Goal: Information Seeking & Learning: Learn about a topic

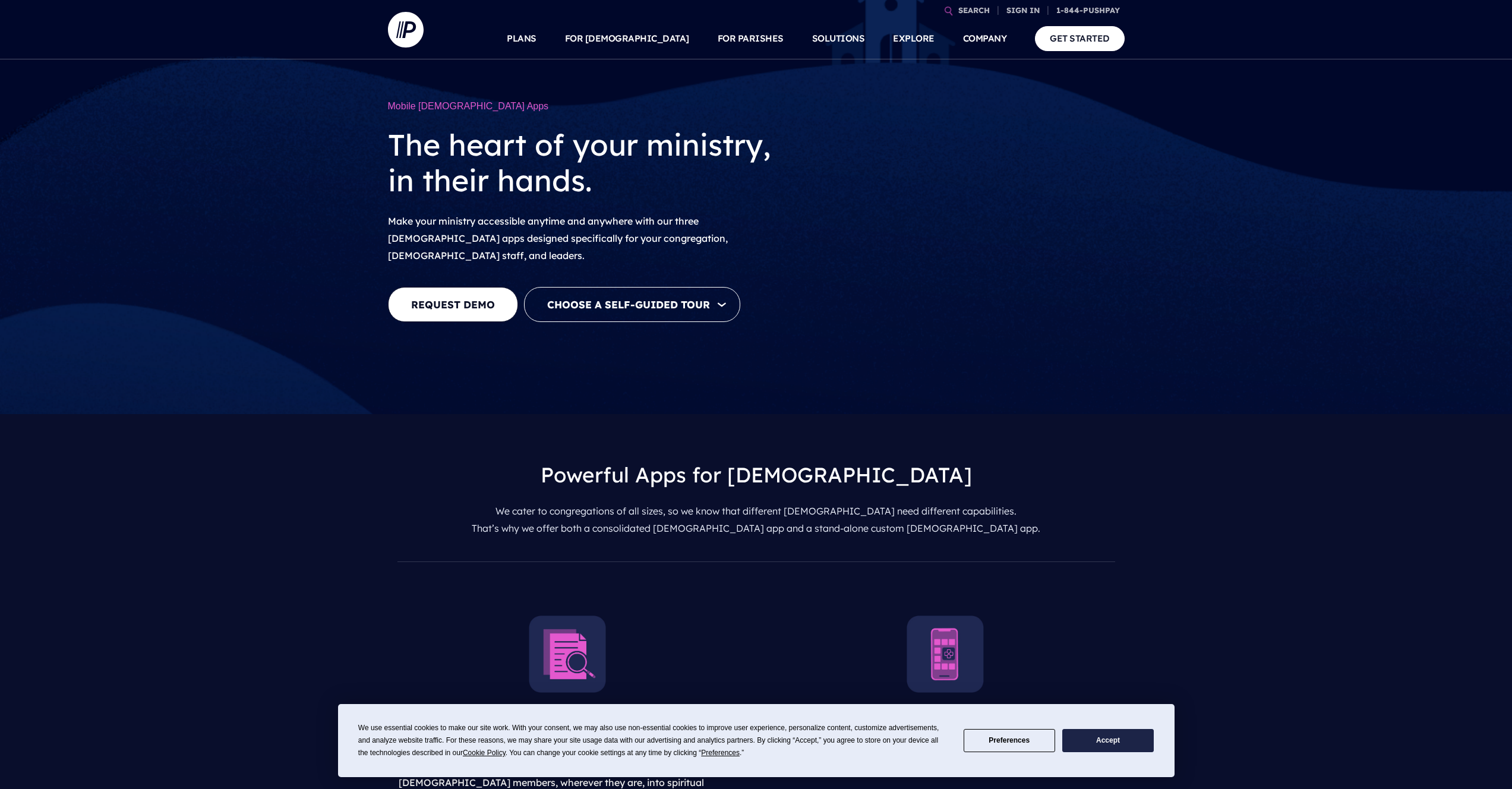
click at [1095, 743] on button "Accept" at bounding box center [1108, 740] width 91 height 23
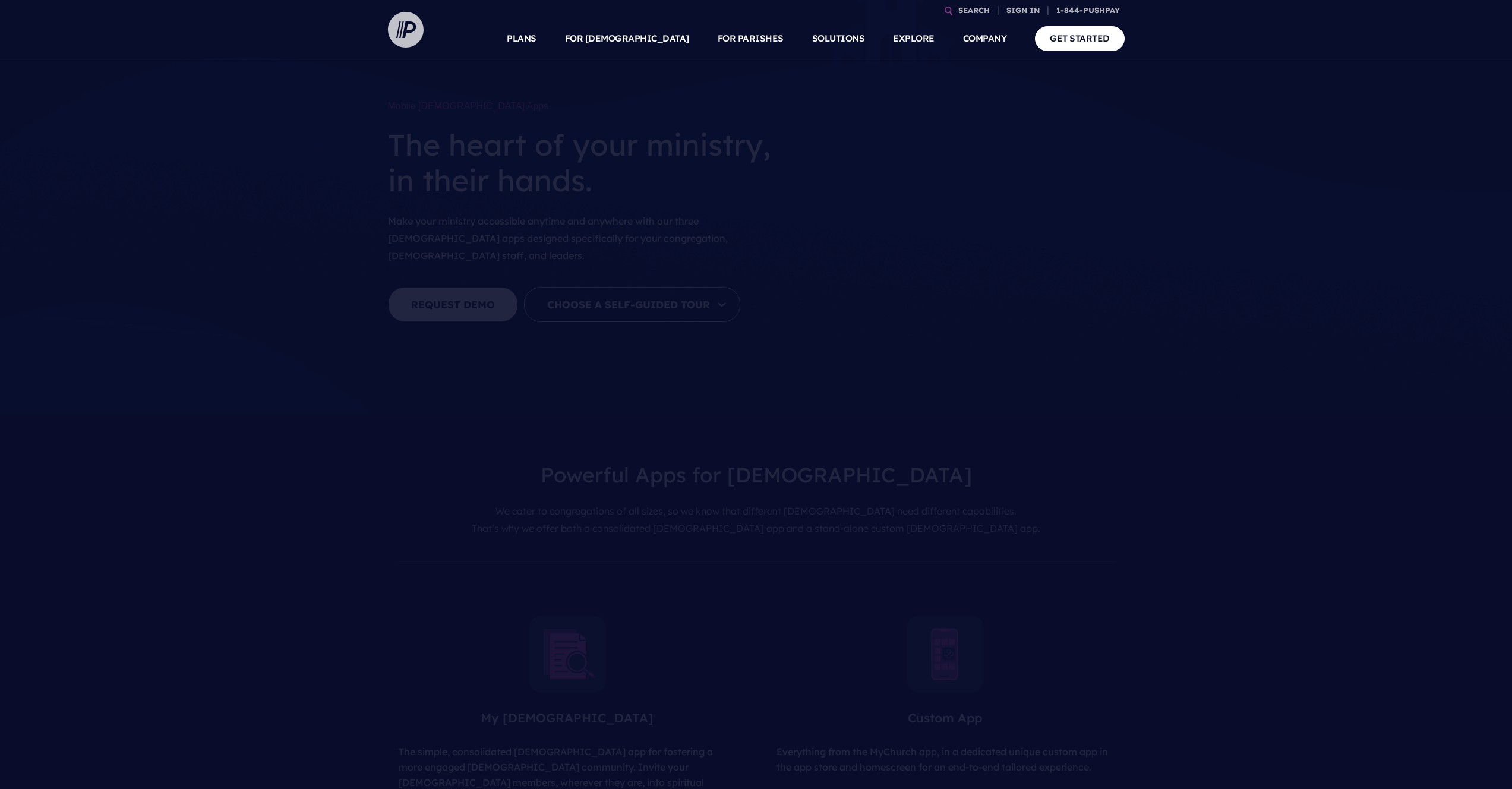
click at [392, 17] on img at bounding box center [405, 29] width 35 height 35
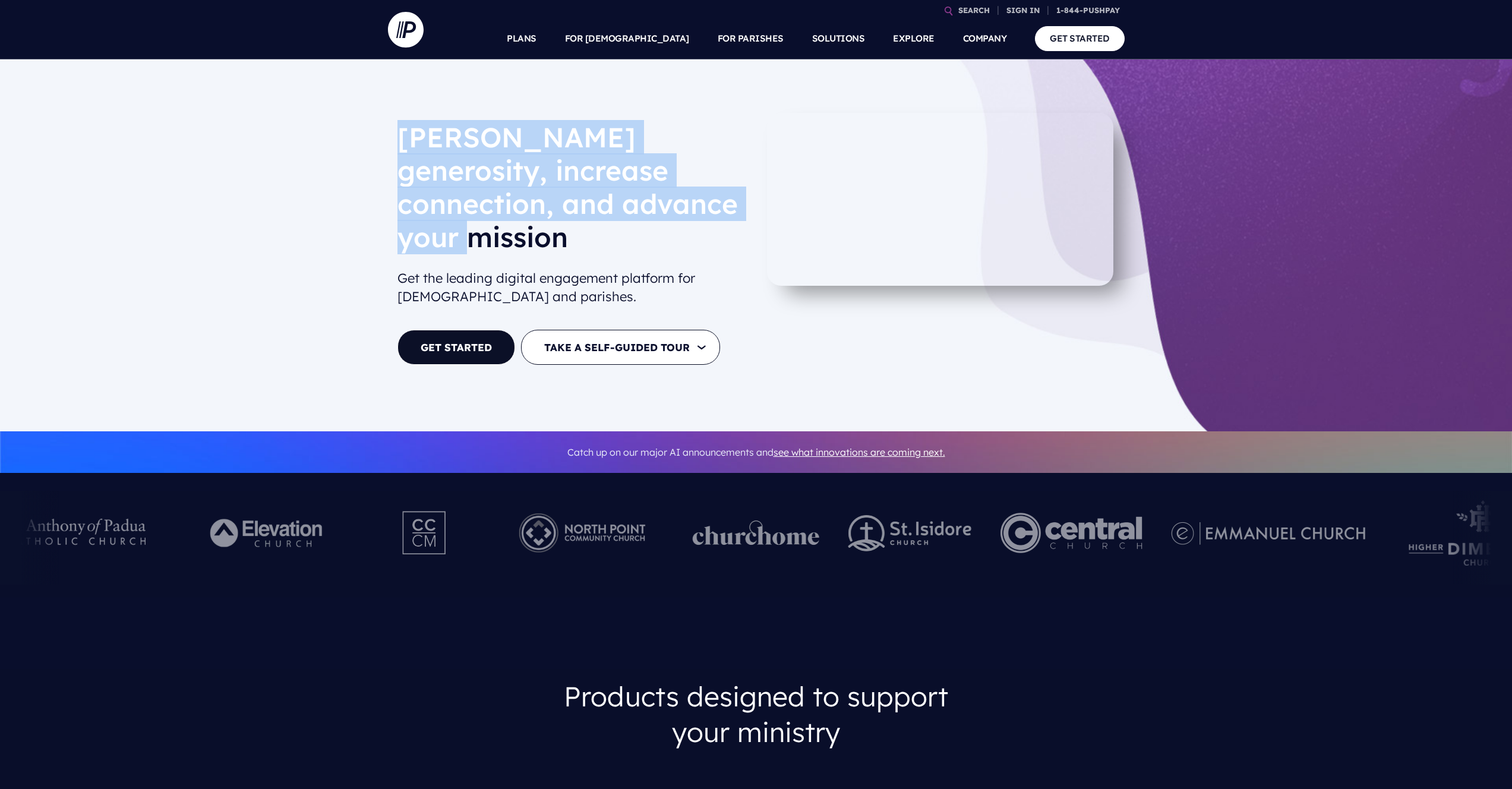
drag, startPoint x: 403, startPoint y: 135, endPoint x: 695, endPoint y: 207, distance: 300.7
click at [695, 207] on h1 "[PERSON_NAME] generosity, increase connection, and advance your mission" at bounding box center [572, 192] width 350 height 143
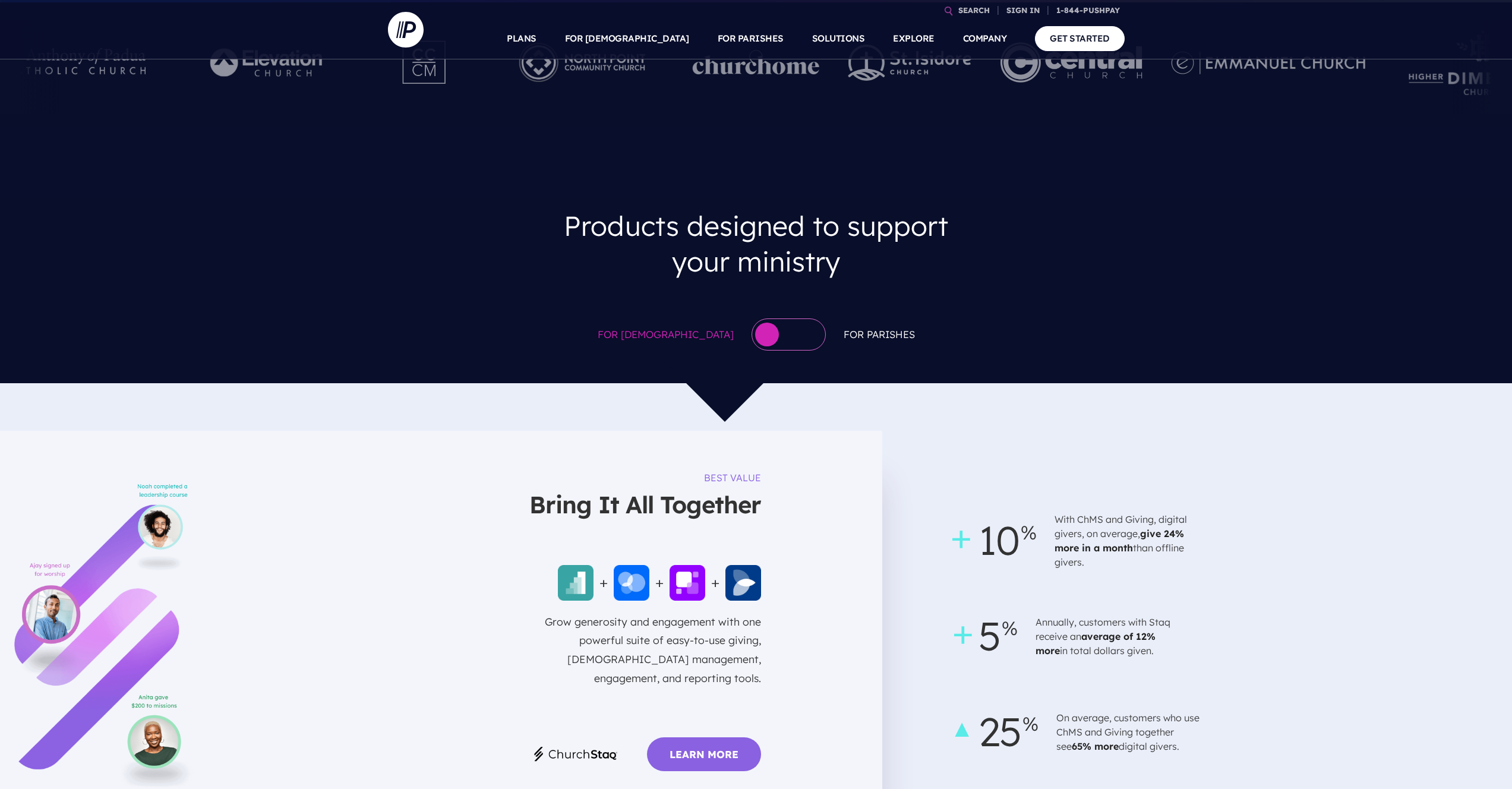
scroll to position [635, 0]
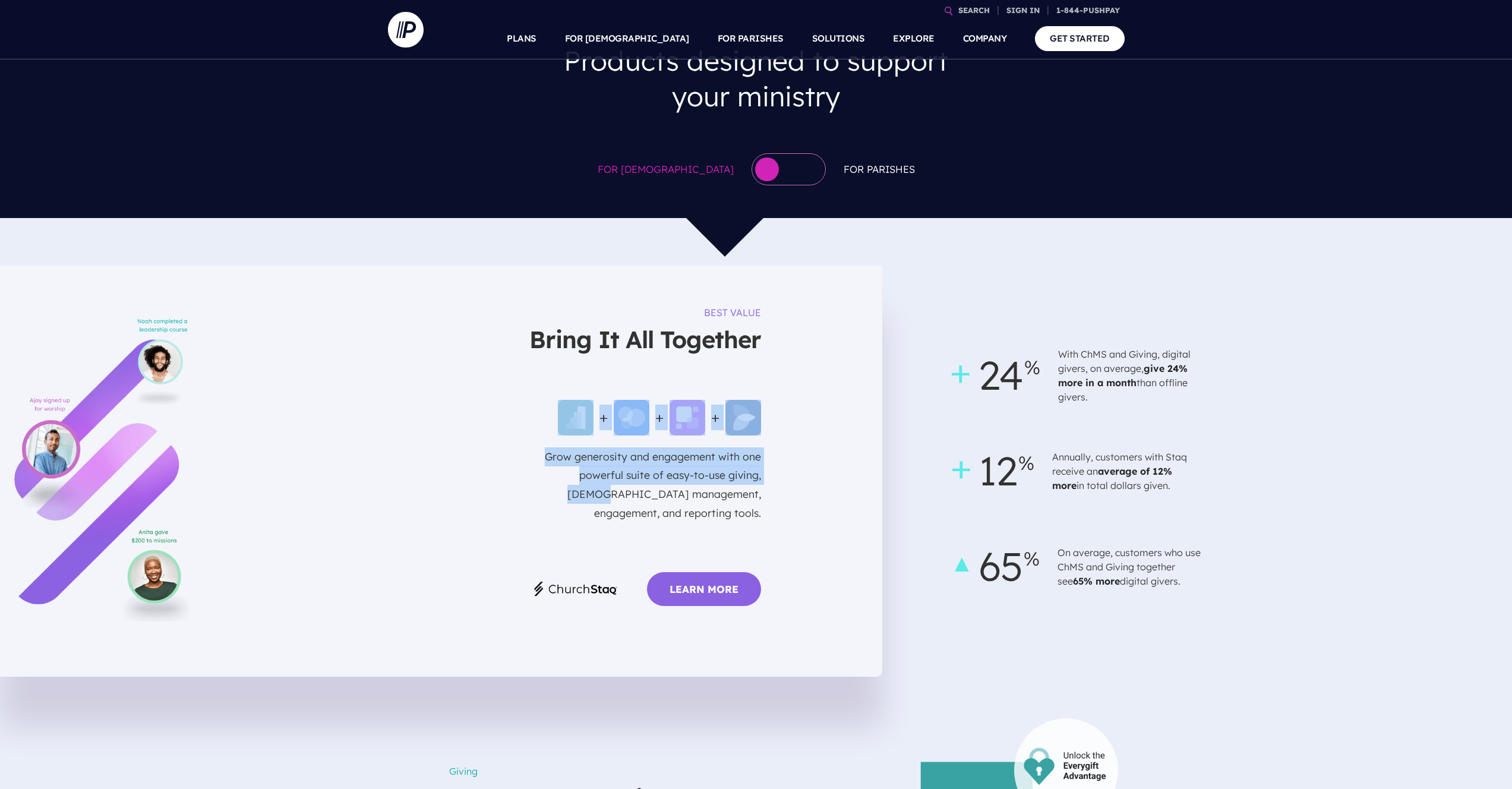
drag, startPoint x: 523, startPoint y: 372, endPoint x: 785, endPoint y: 444, distance: 271.7
click at [785, 444] on div "BEST VALUE Bring It All Together + + + Grow generosity and engagement with one …" at bounding box center [441, 471] width 882 height 411
click at [782, 450] on div "BEST VALUE Bring It All Together + + + Grow generosity and engagement with one …" at bounding box center [441, 471] width 882 height 411
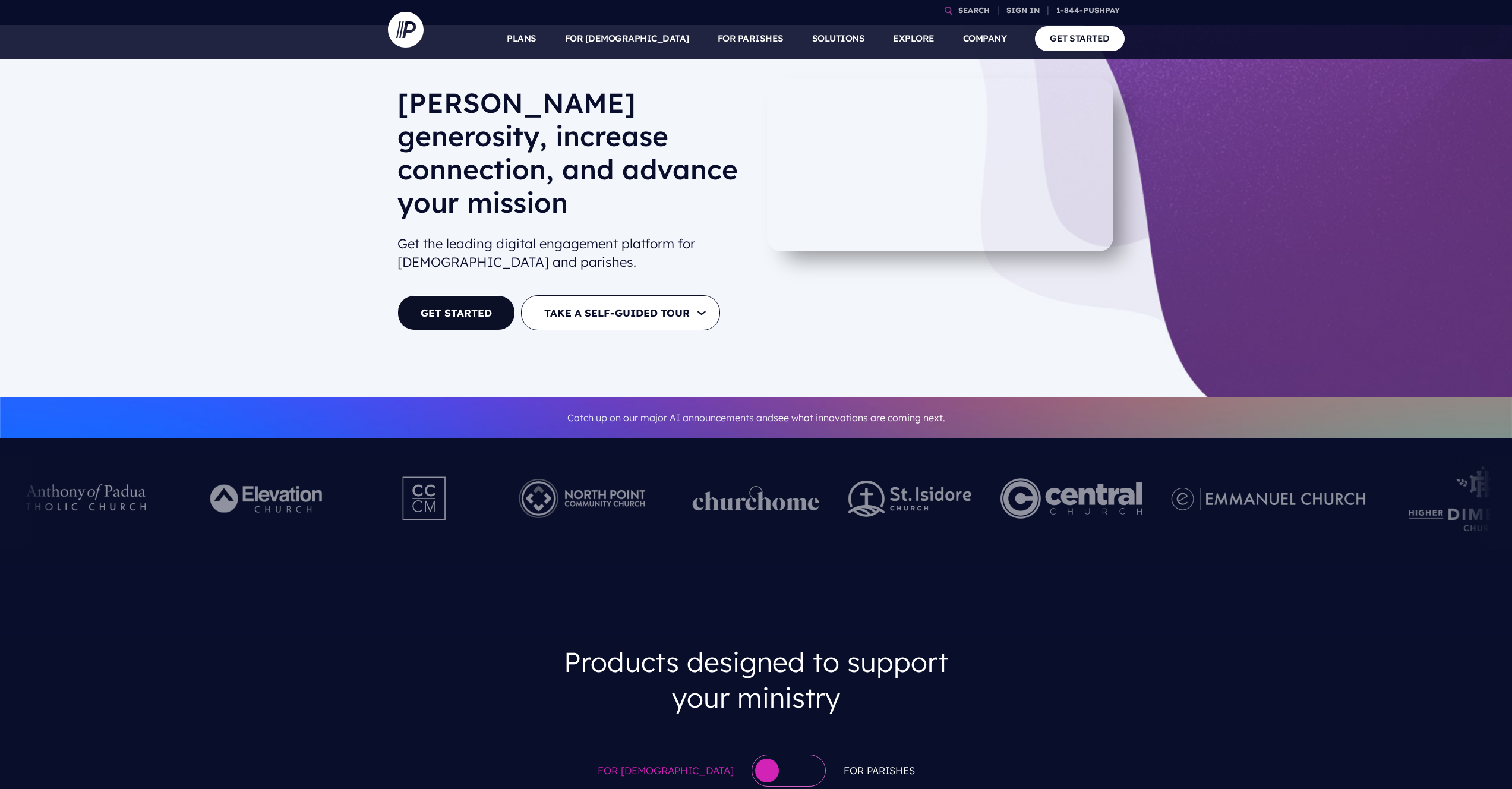
scroll to position [0, 0]
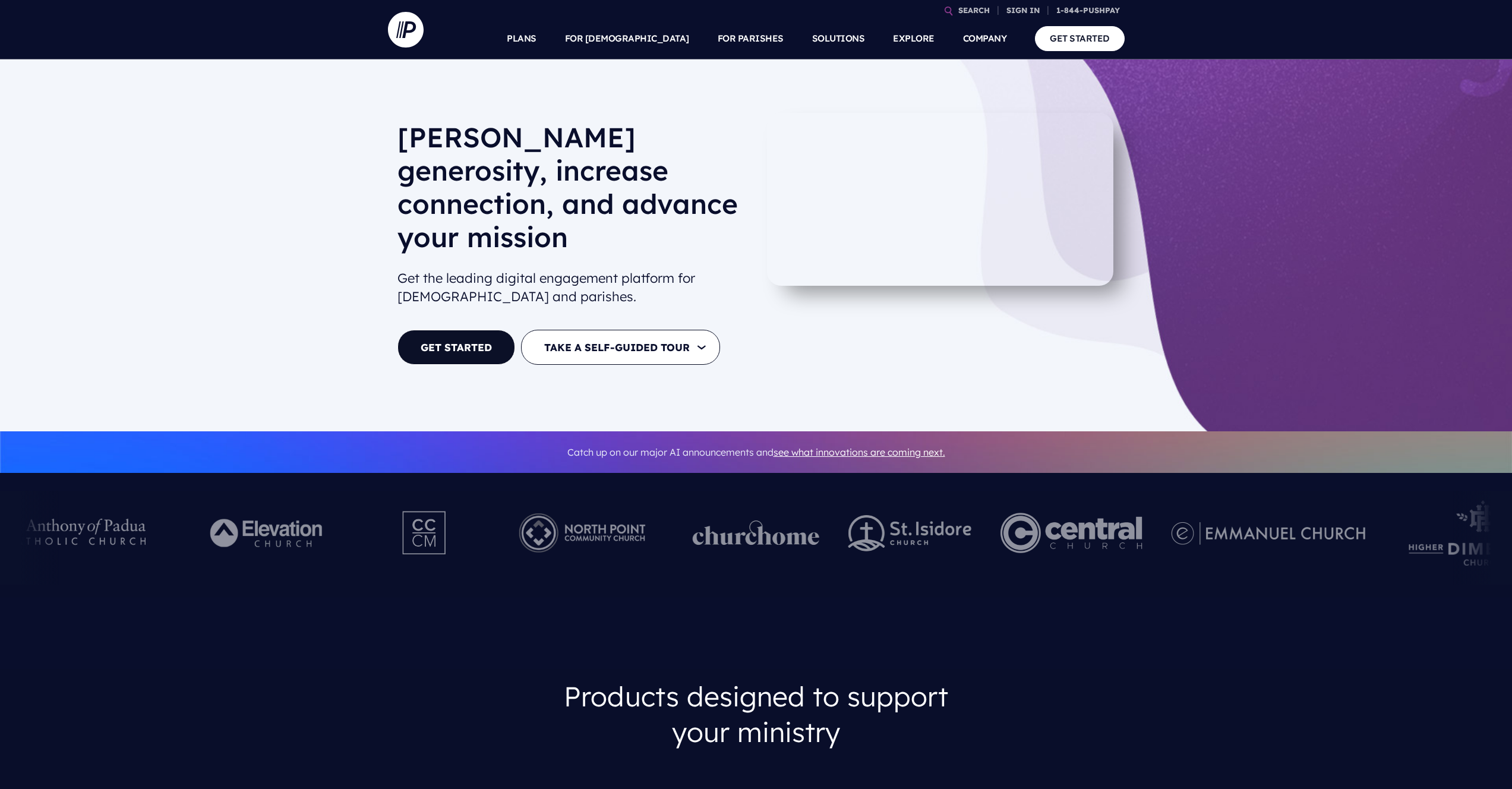
click at [942, 199] on video at bounding box center [940, 199] width 346 height 173
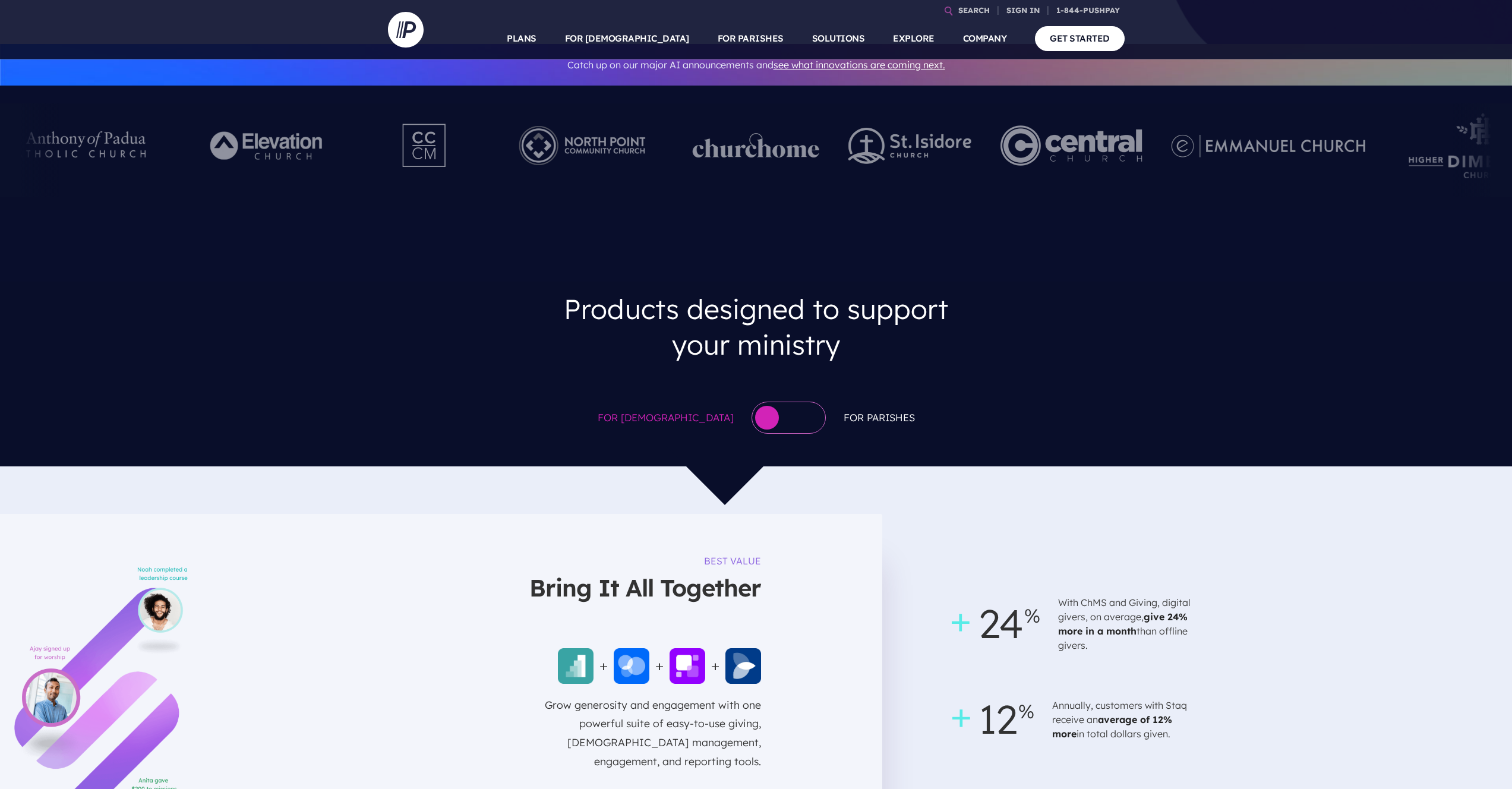
scroll to position [395, 0]
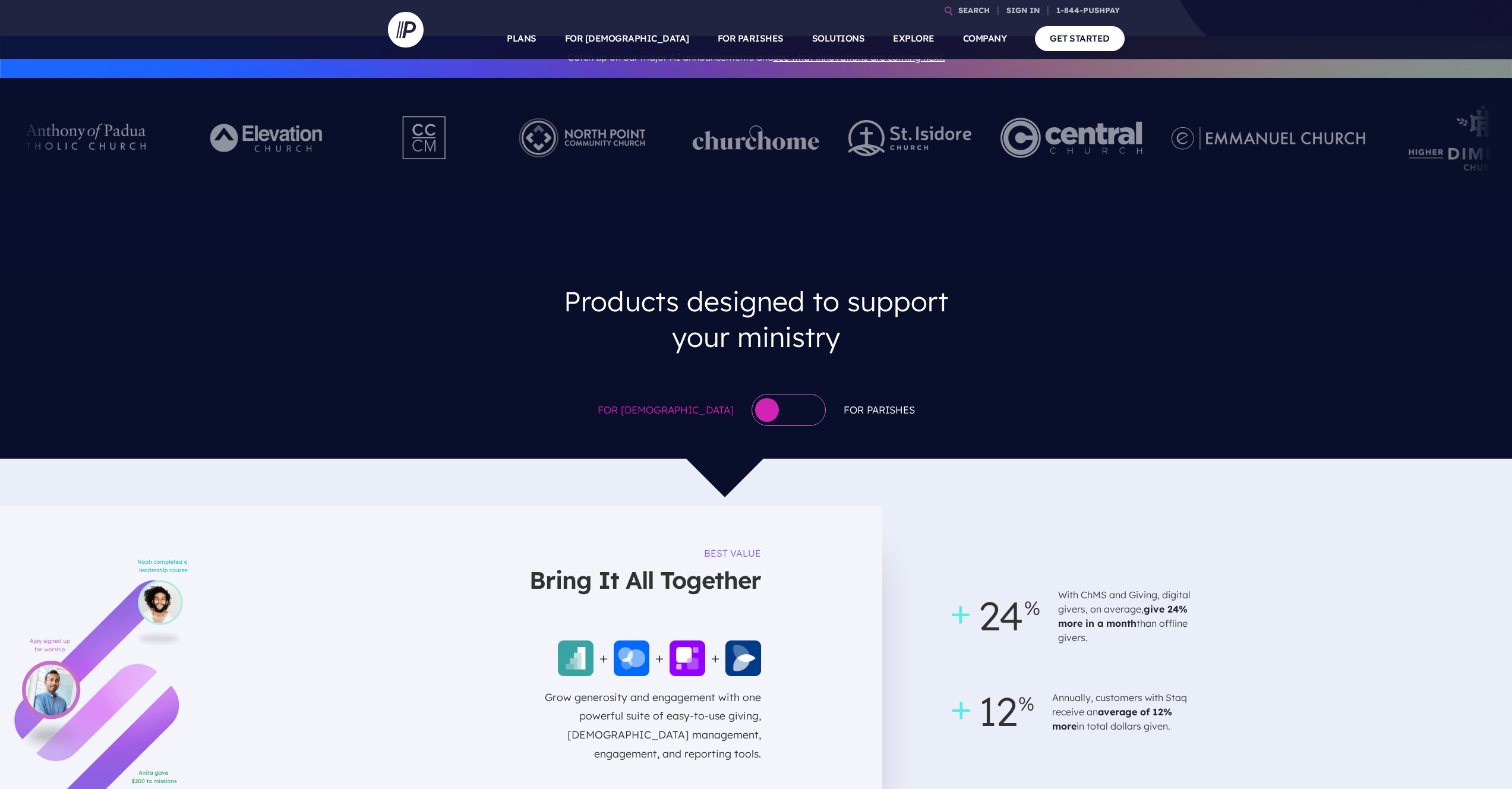
click at [757, 394] on div at bounding box center [789, 410] width 74 height 32
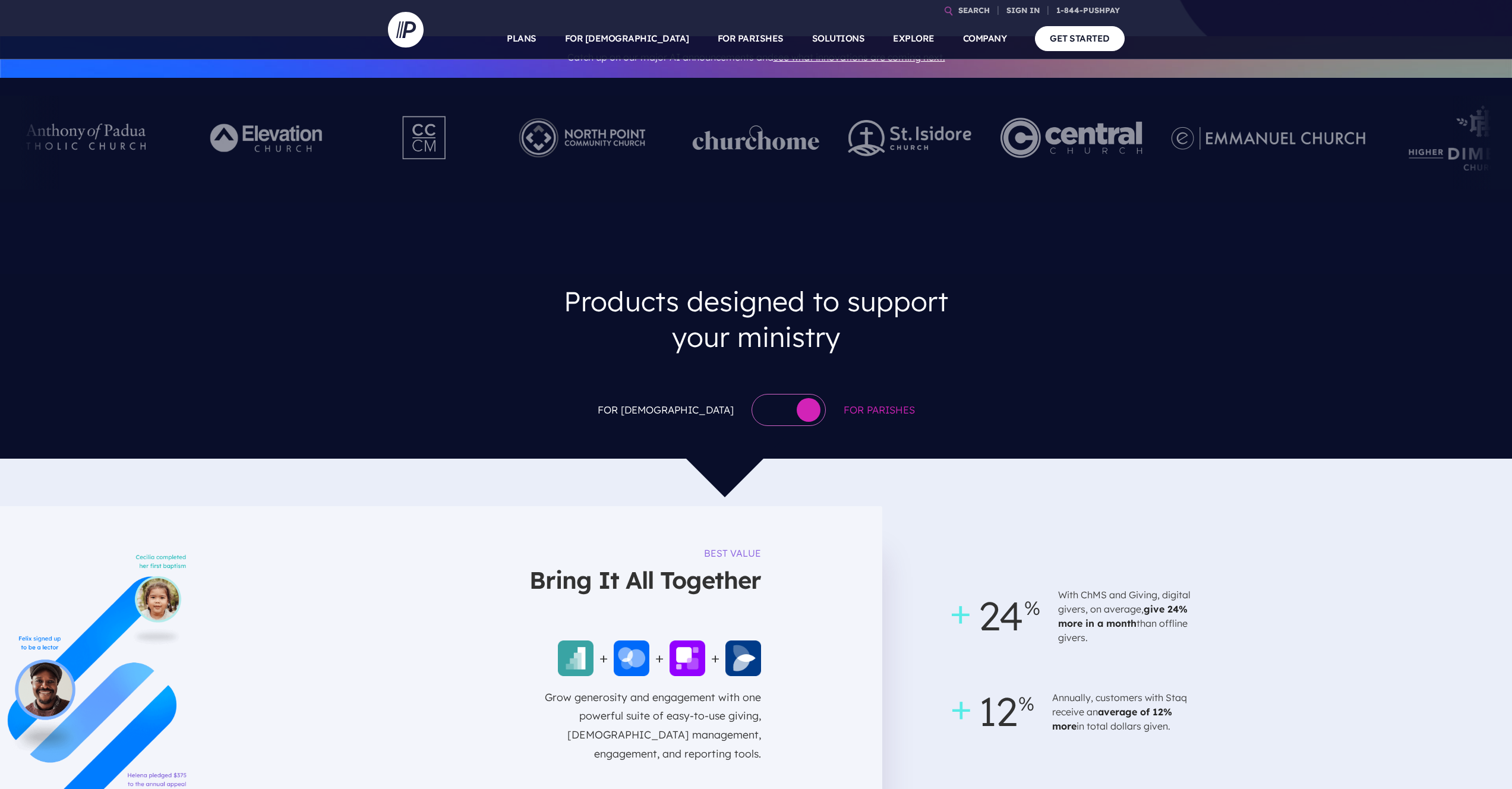
click at [761, 394] on div at bounding box center [789, 410] width 74 height 32
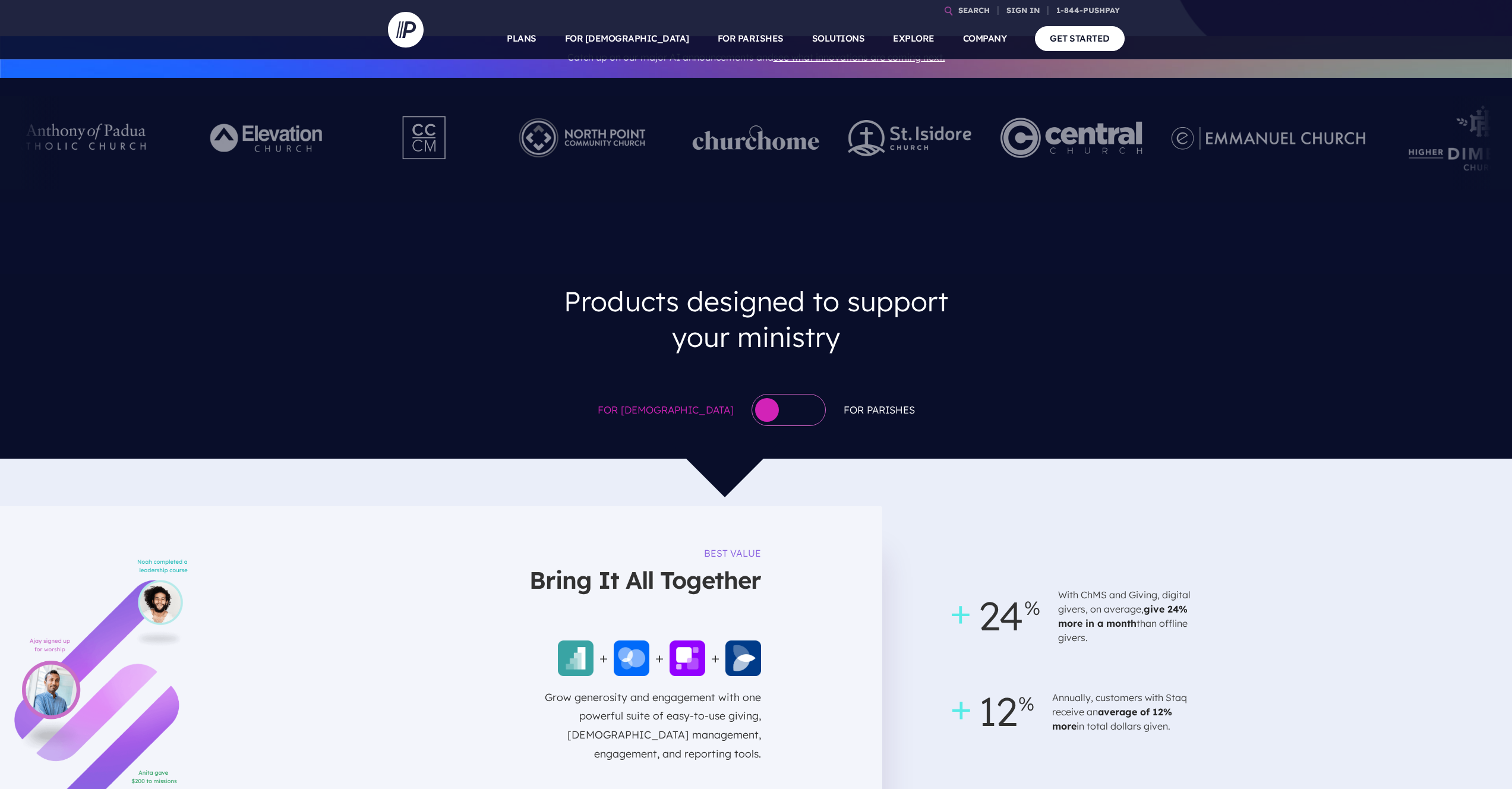
click at [761, 394] on div at bounding box center [789, 410] width 74 height 32
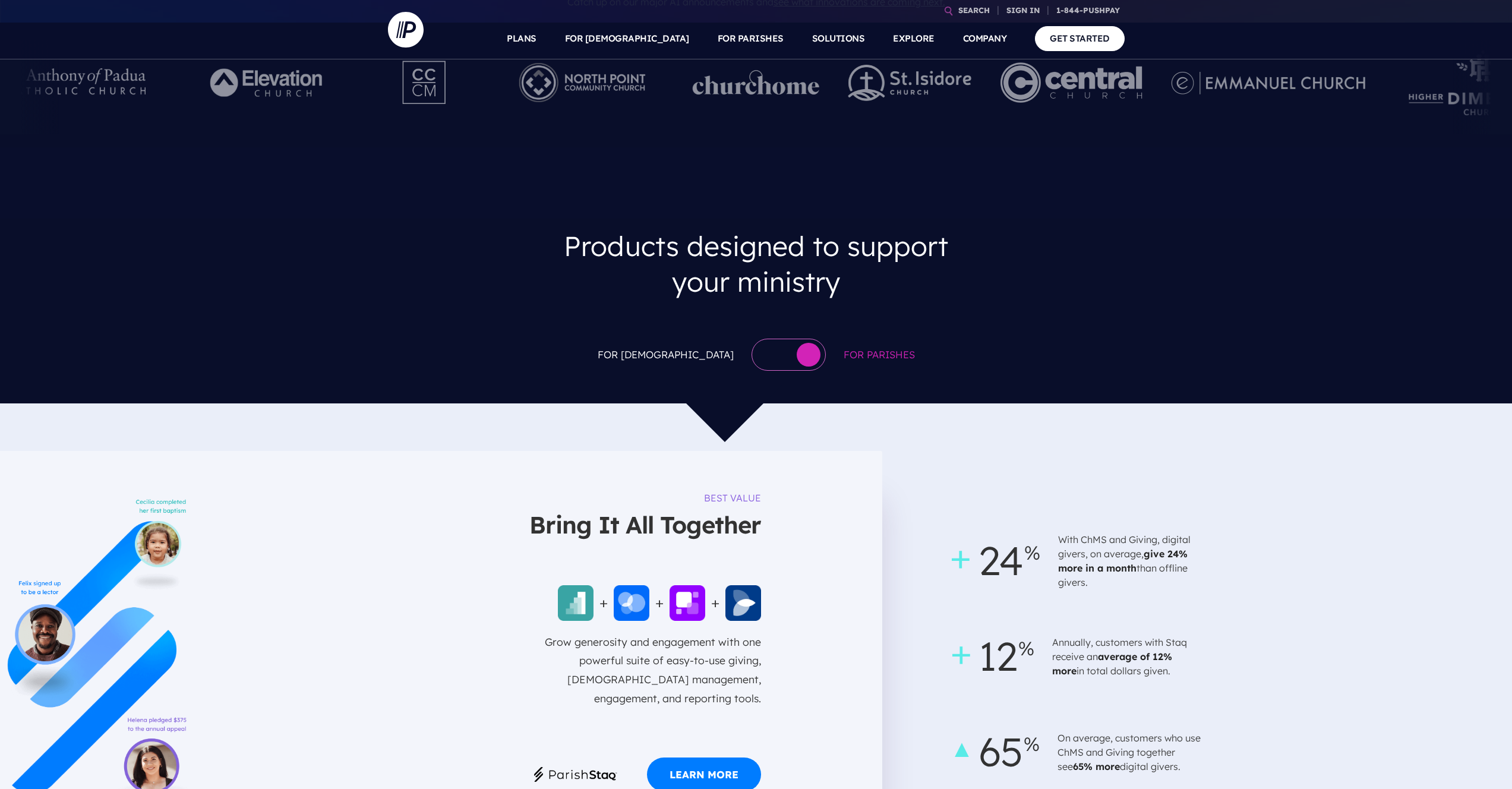
scroll to position [508, 0]
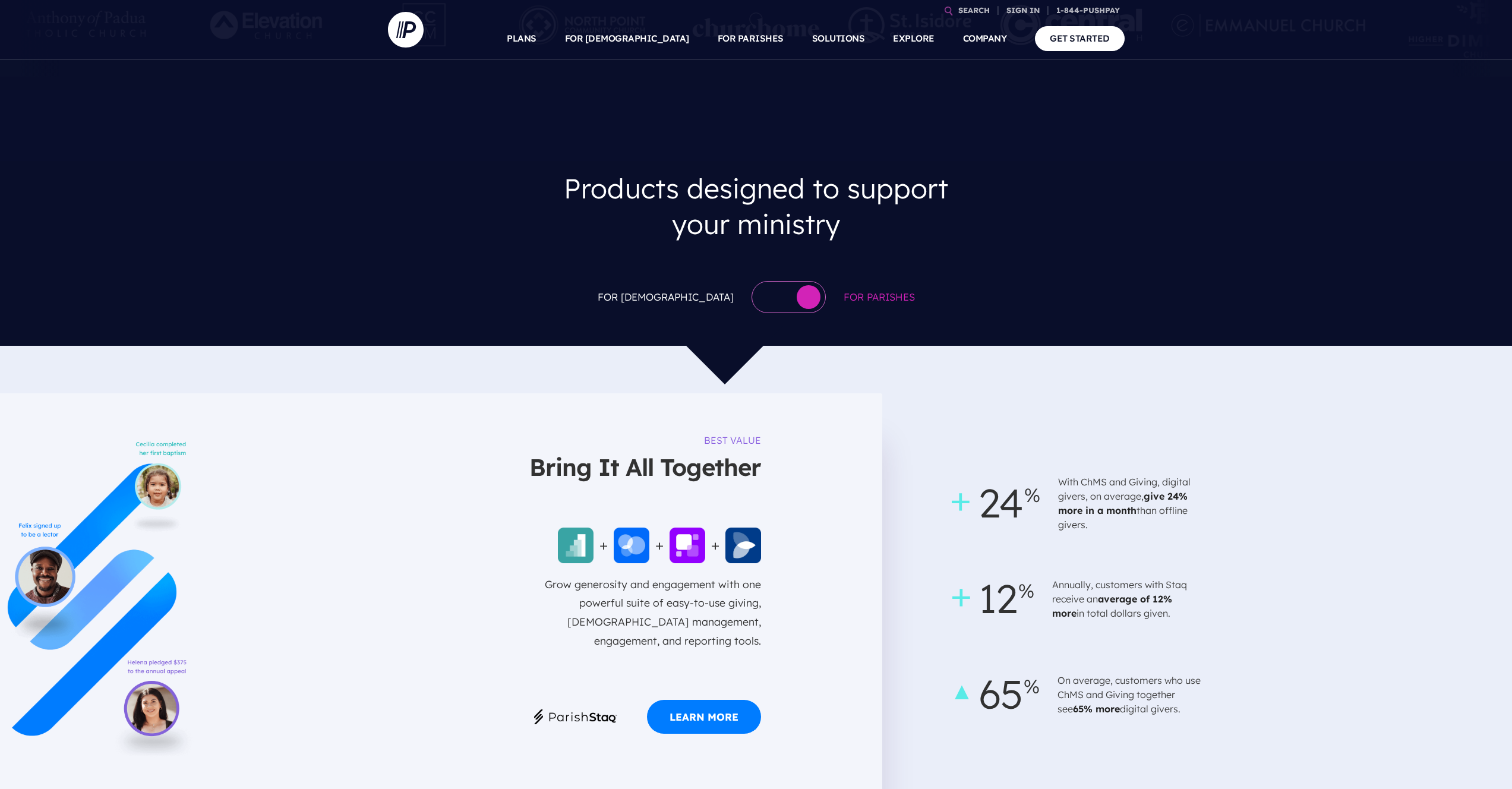
click at [752, 281] on div at bounding box center [789, 297] width 74 height 32
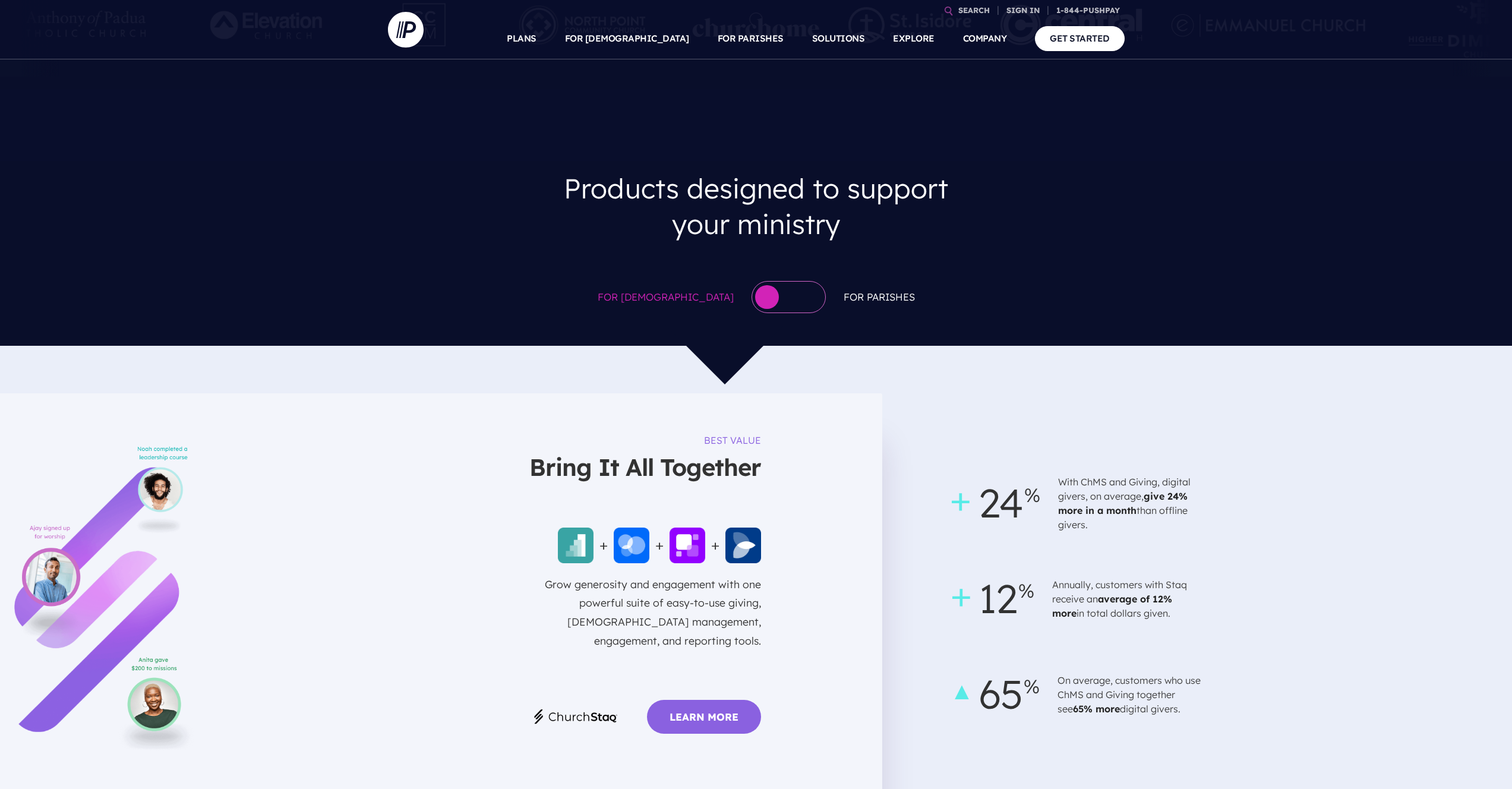
click at [756, 281] on div at bounding box center [789, 297] width 74 height 32
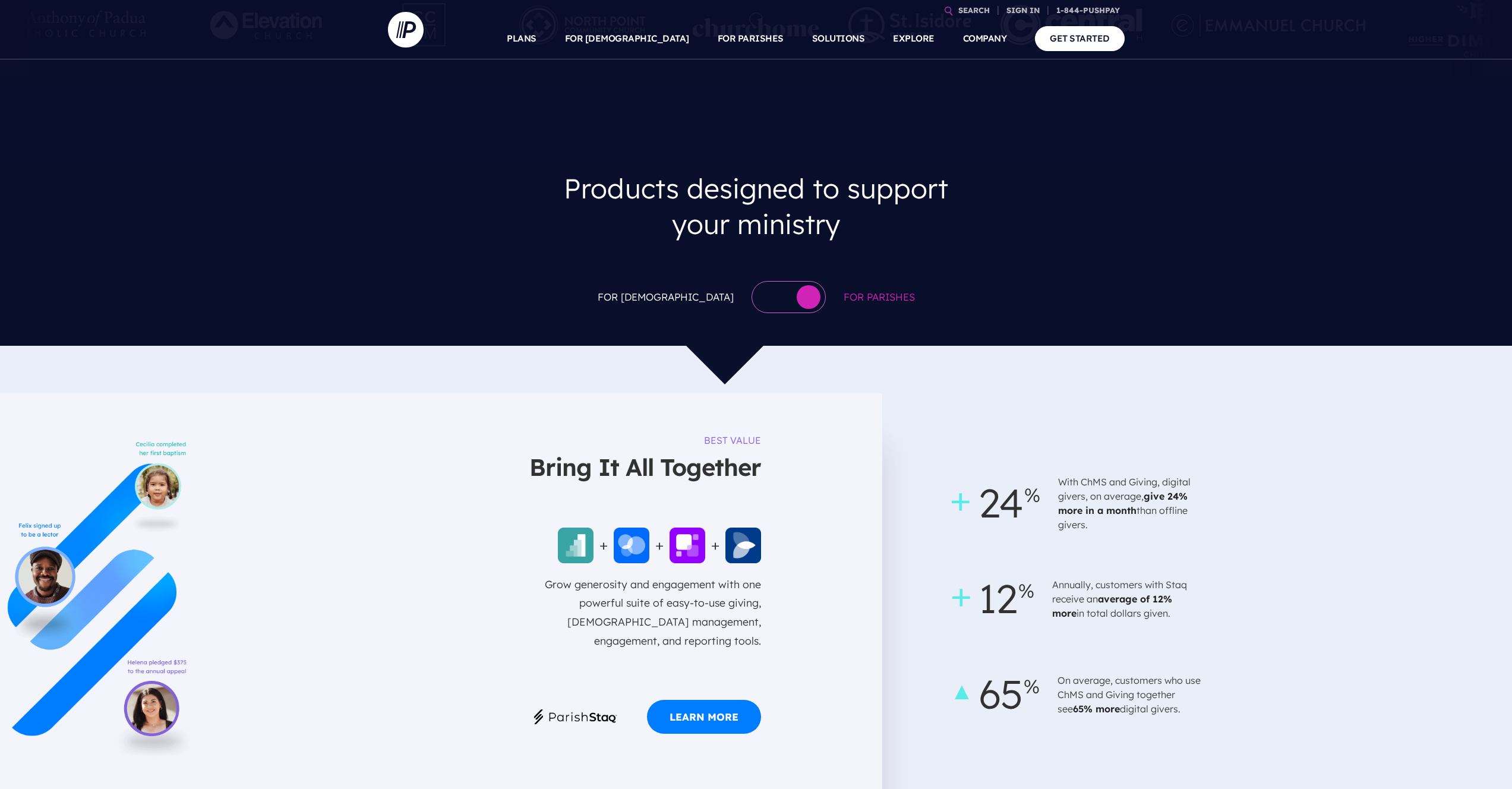
click at [762, 281] on div at bounding box center [789, 297] width 74 height 32
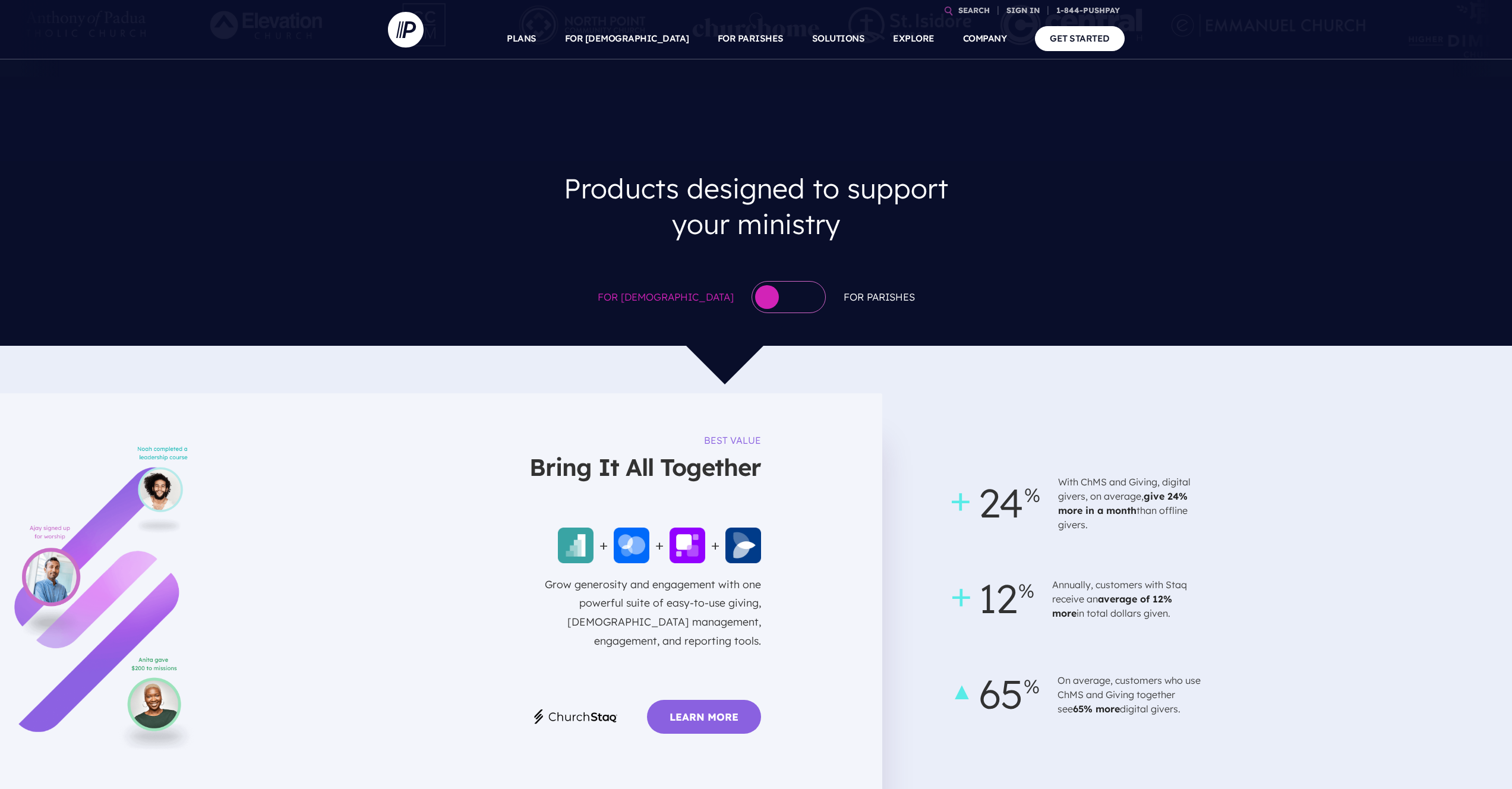
click at [762, 281] on div at bounding box center [789, 297] width 74 height 32
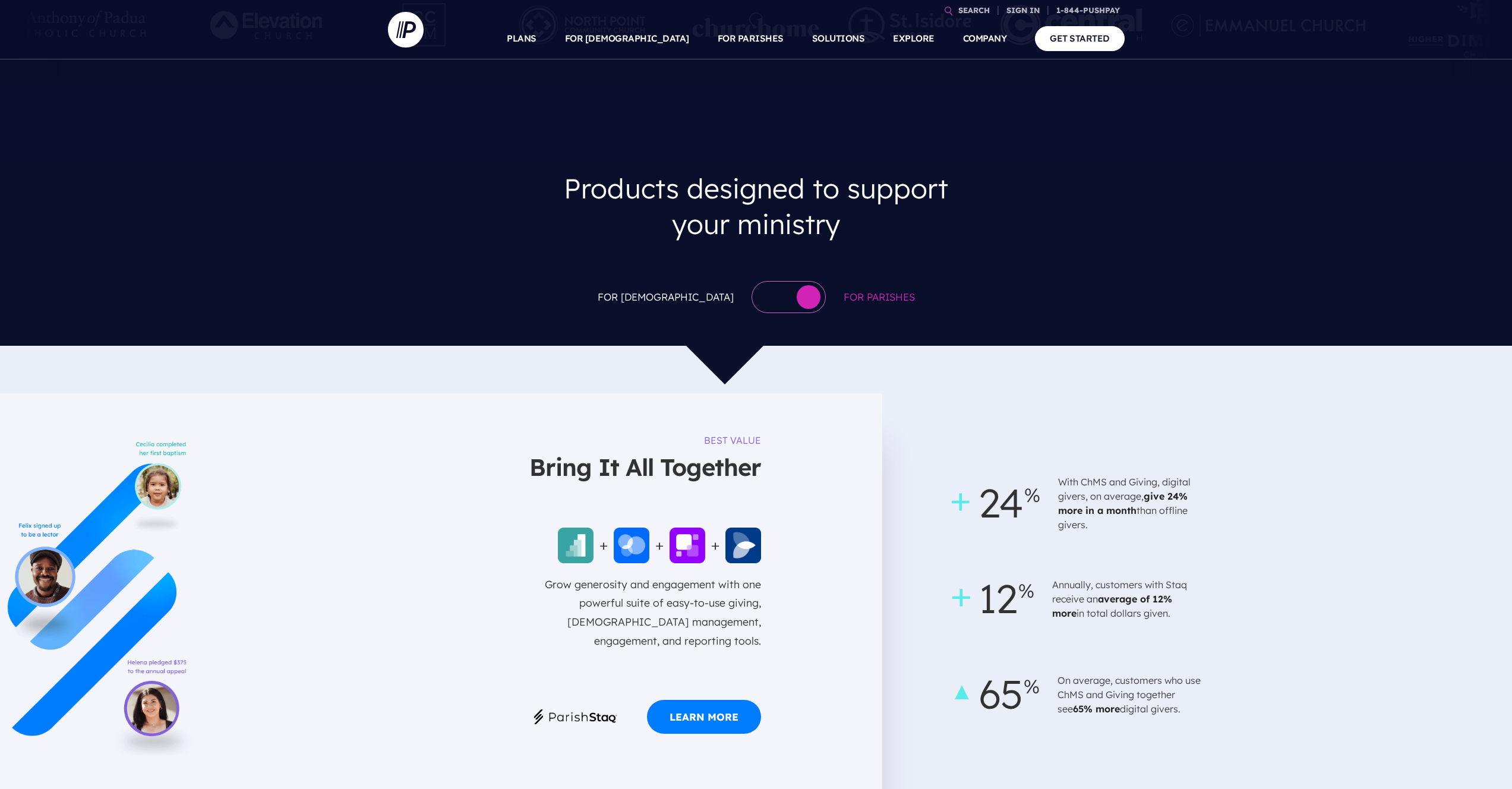
click at [762, 281] on div at bounding box center [789, 297] width 74 height 32
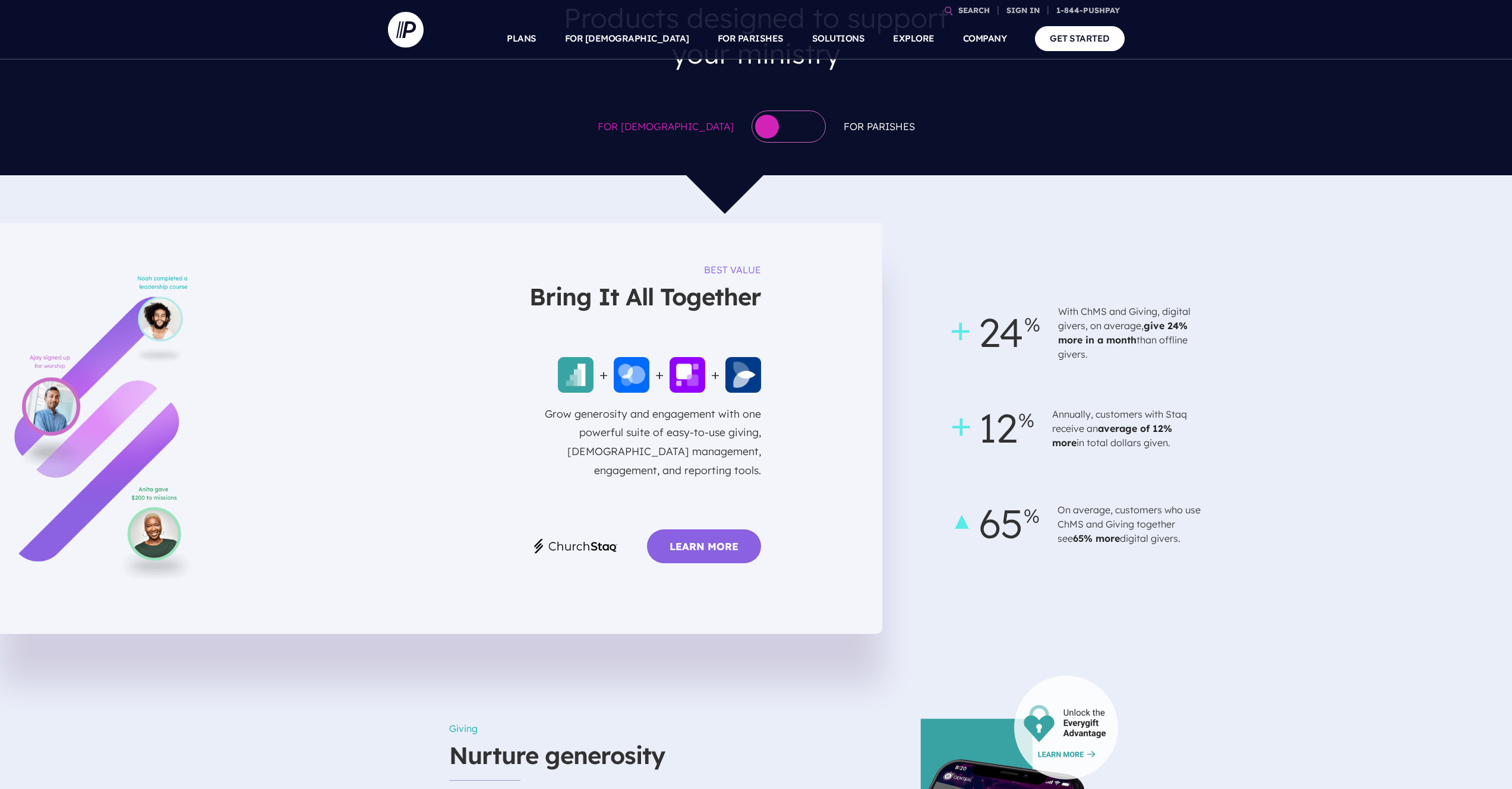
scroll to position [671, 0]
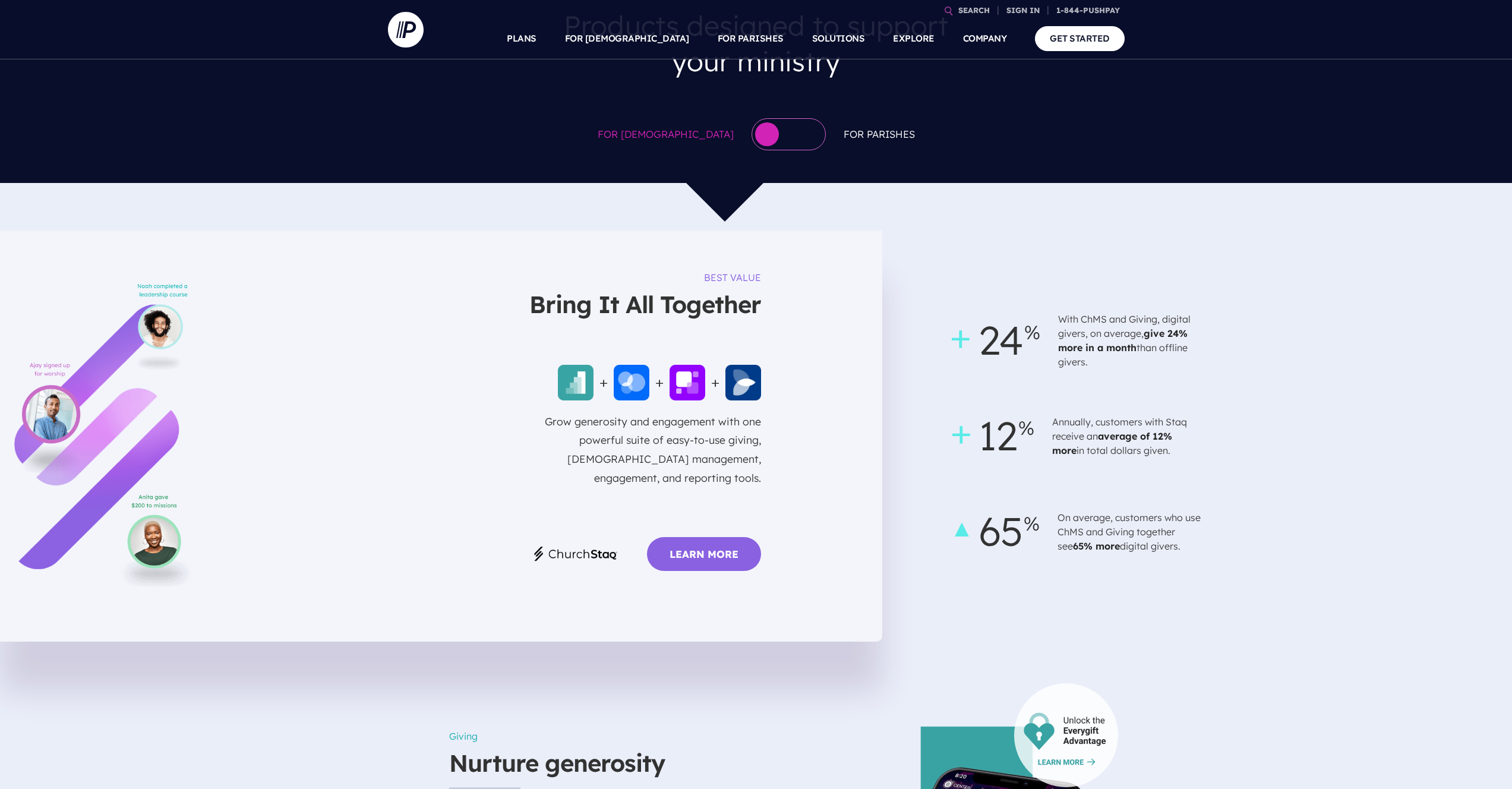
click at [770, 118] on div at bounding box center [789, 134] width 74 height 32
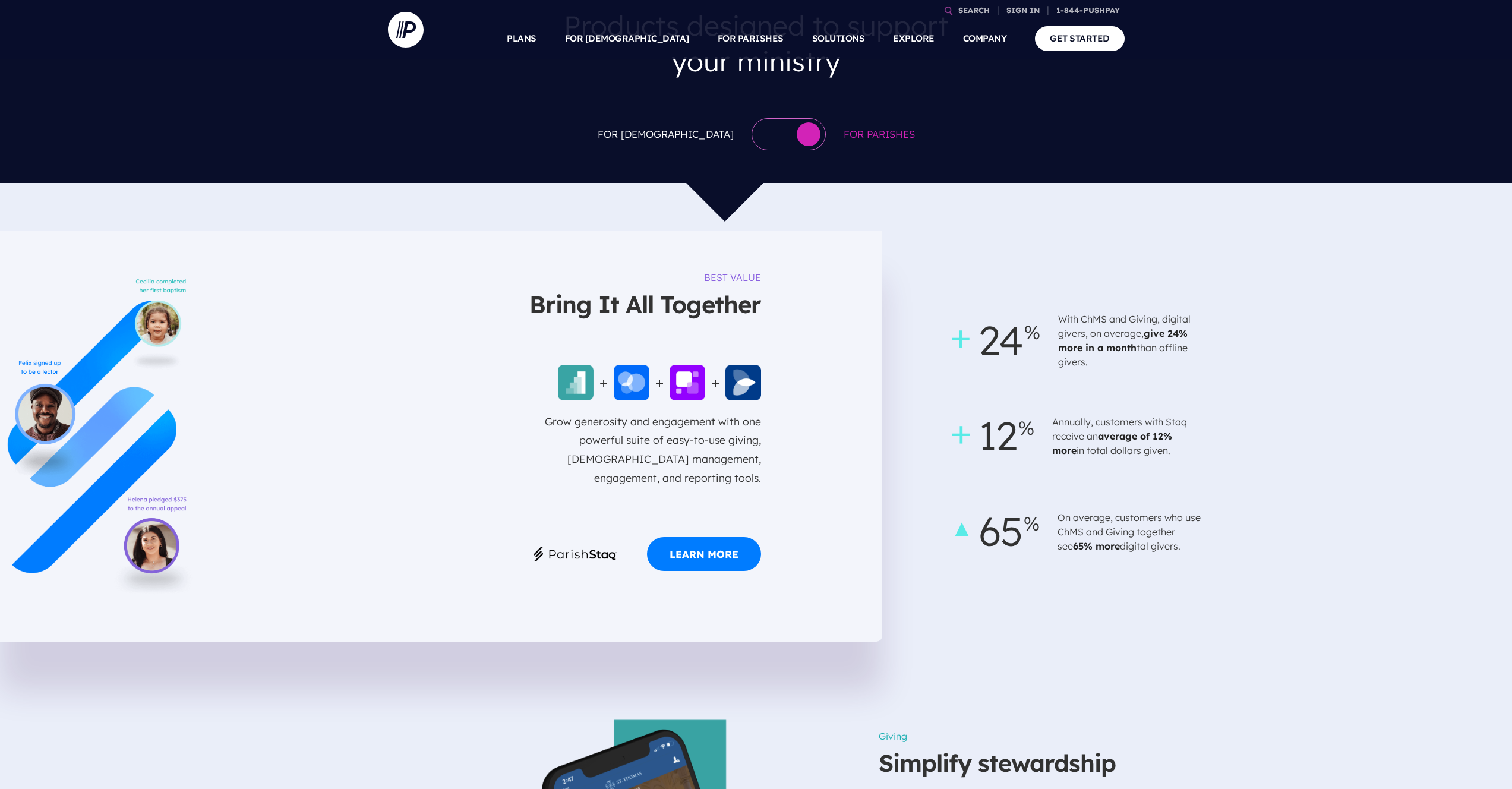
click at [797, 123] on button "button" at bounding box center [809, 134] width 24 height 24
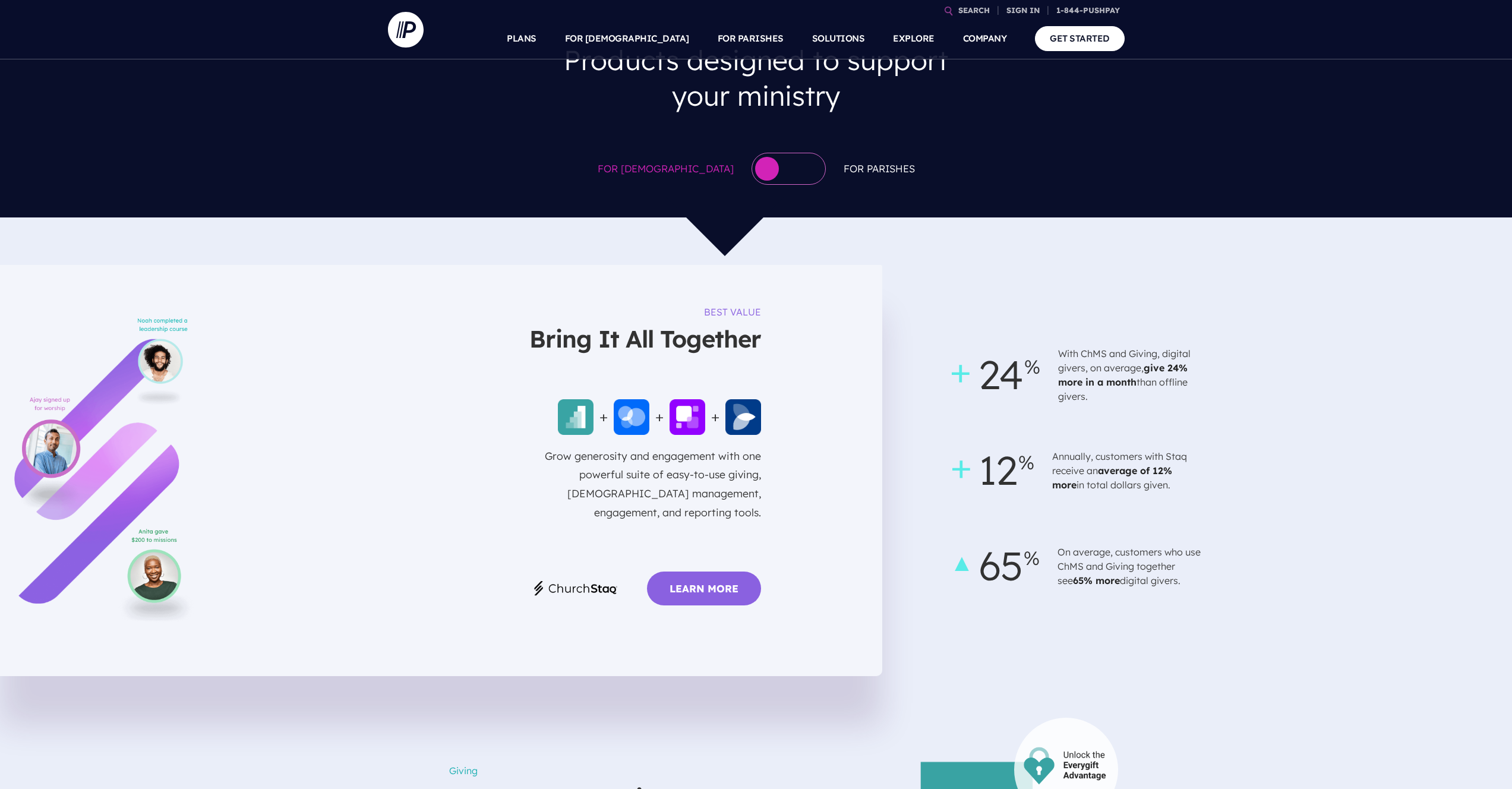
scroll to position [514, 0]
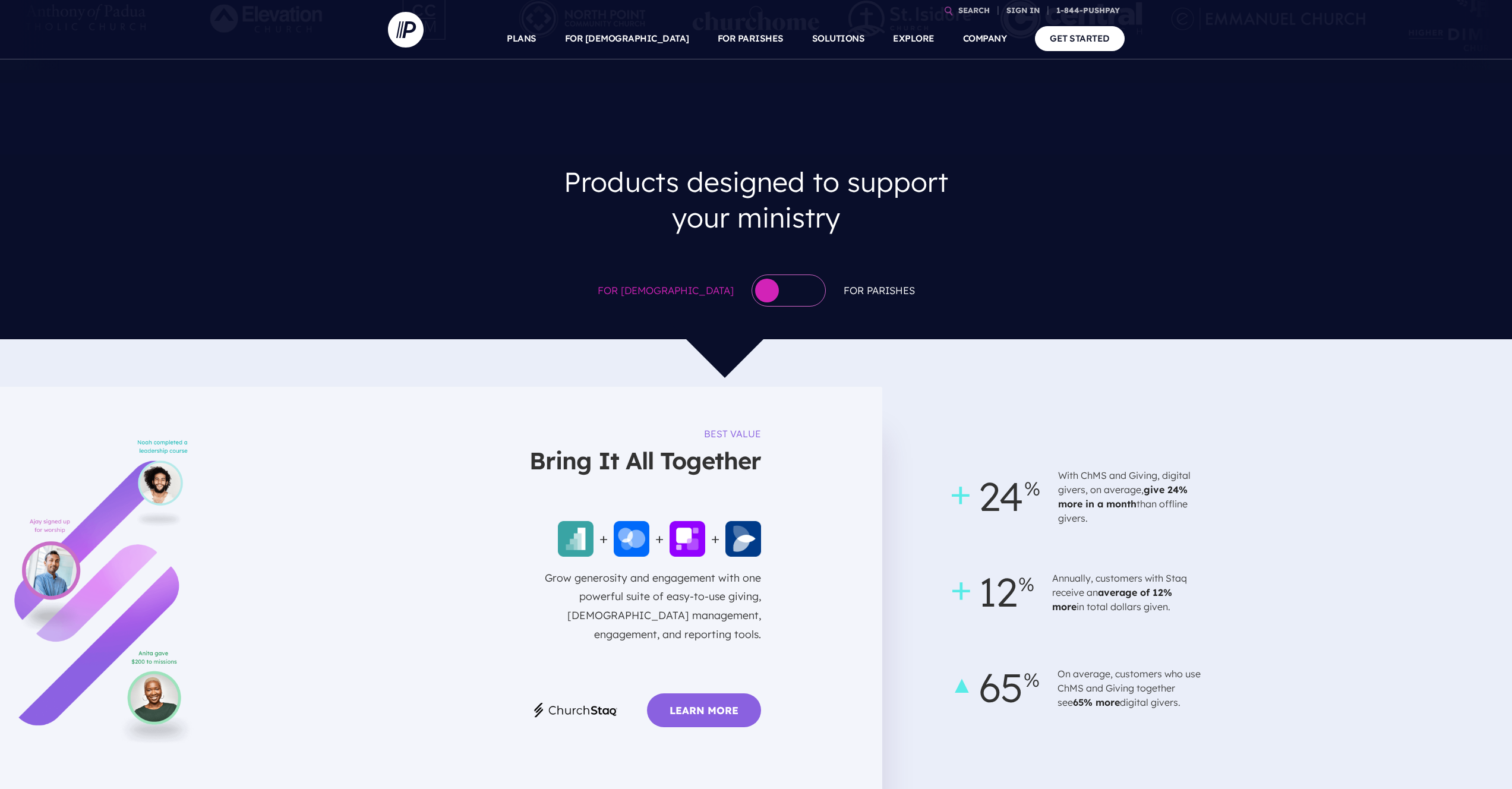
click at [780, 274] on div at bounding box center [789, 290] width 74 height 32
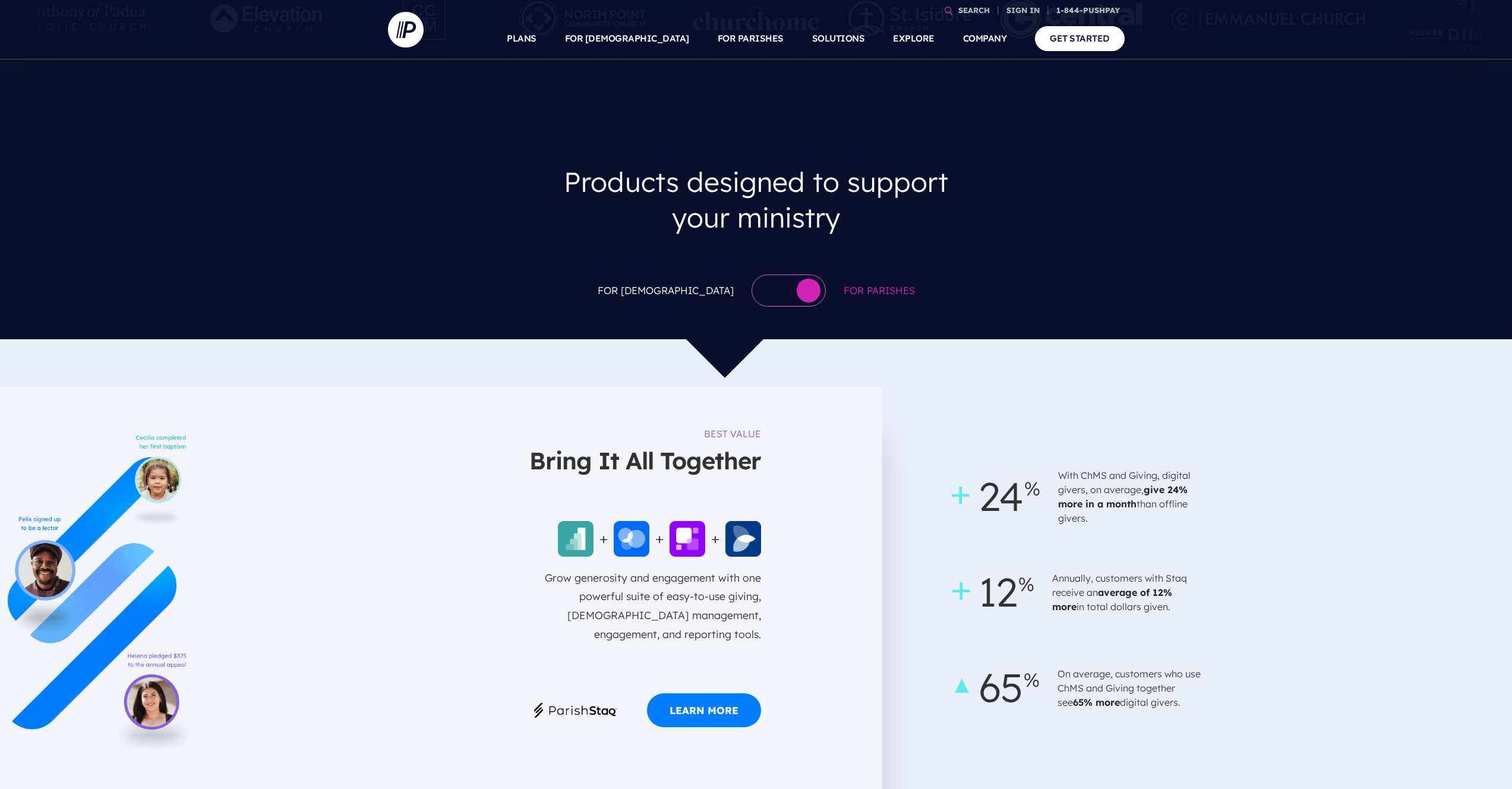
click at [870, 282] on span "For Parishes" at bounding box center [879, 291] width 71 height 18
copy span "Parishes"
click at [797, 278] on button "button" at bounding box center [809, 290] width 24 height 24
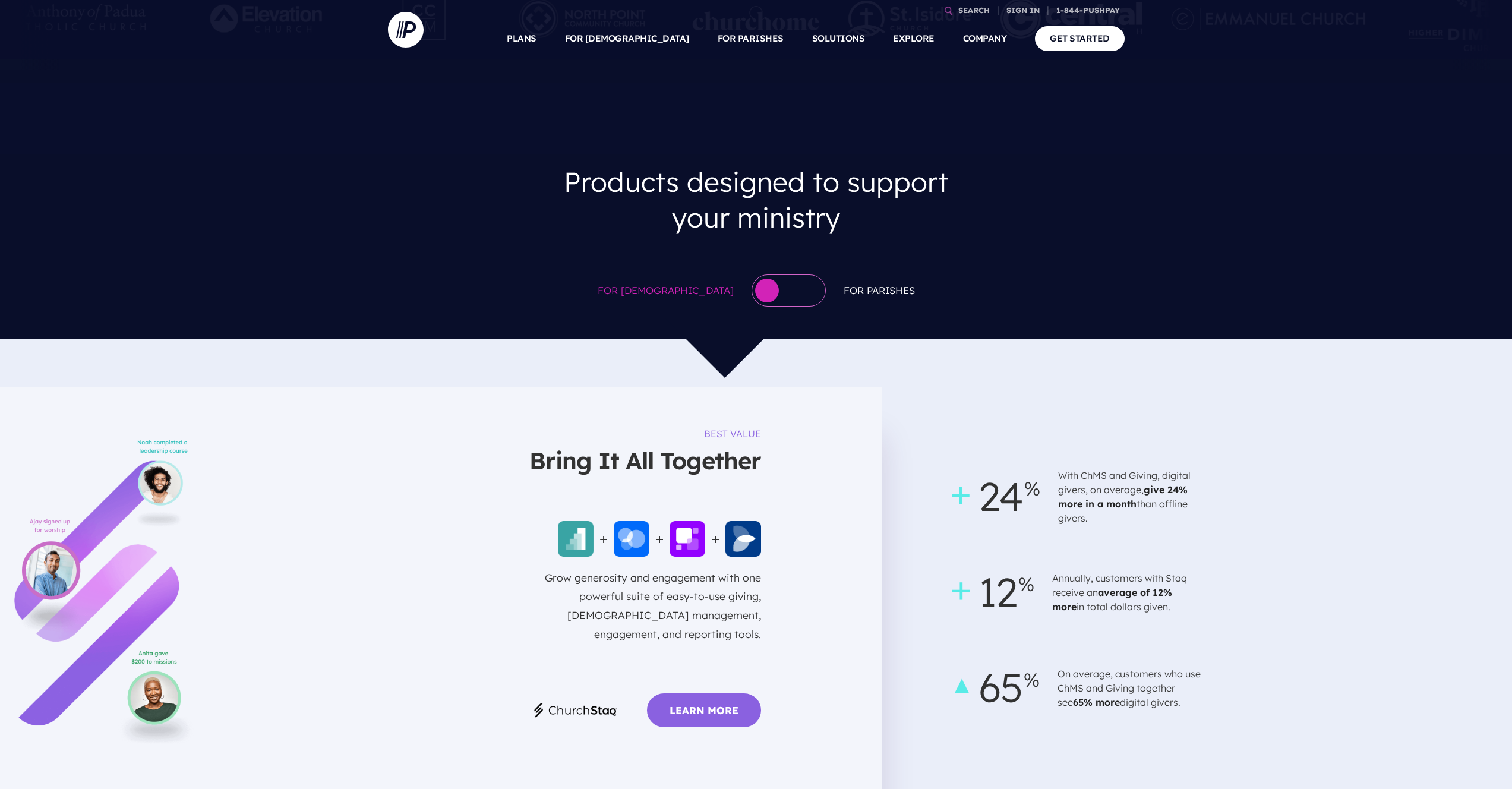
click at [752, 274] on div at bounding box center [789, 290] width 74 height 32
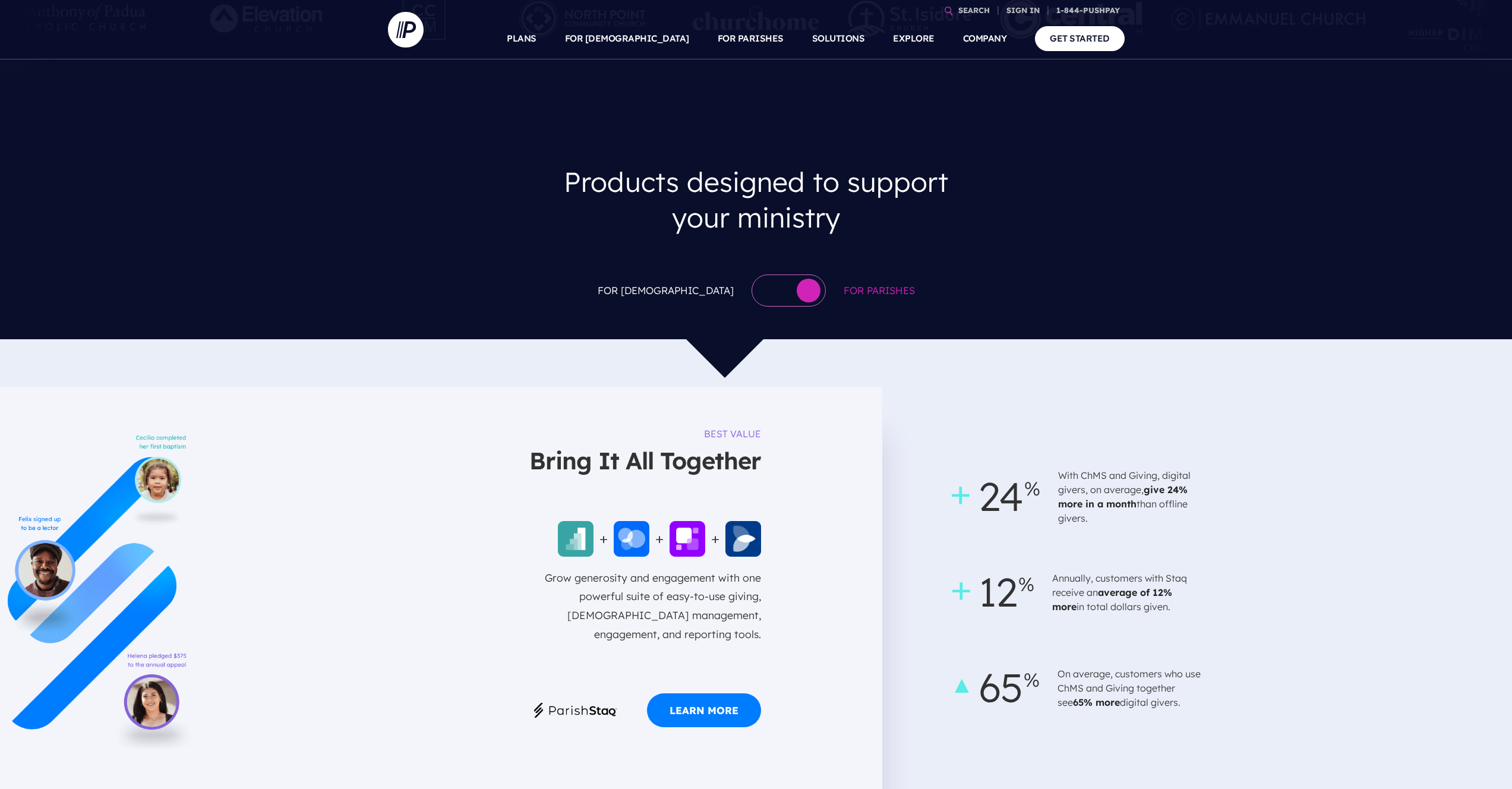
click at [752, 274] on div at bounding box center [789, 290] width 74 height 32
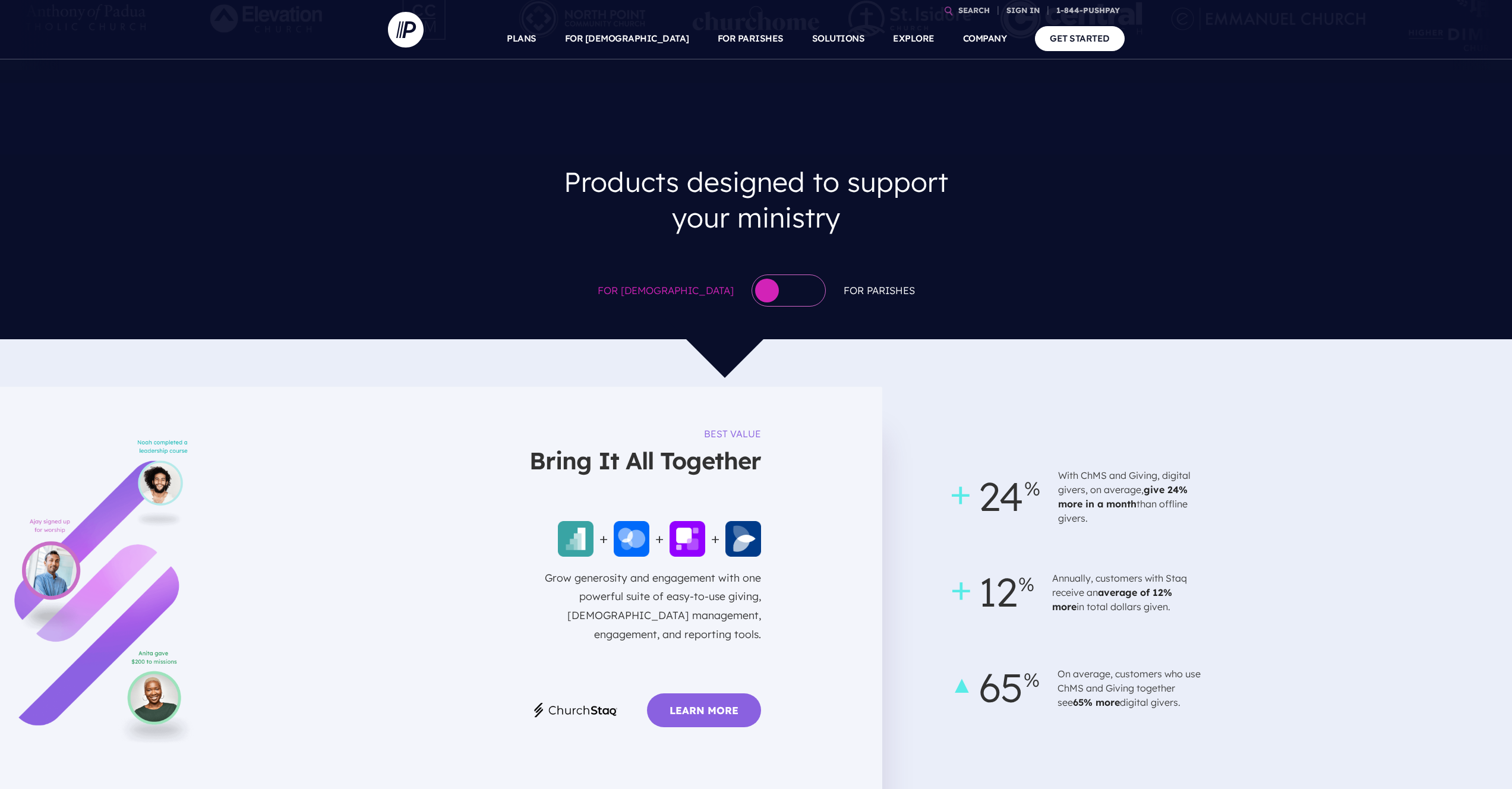
click at [752, 274] on div at bounding box center [789, 290] width 74 height 32
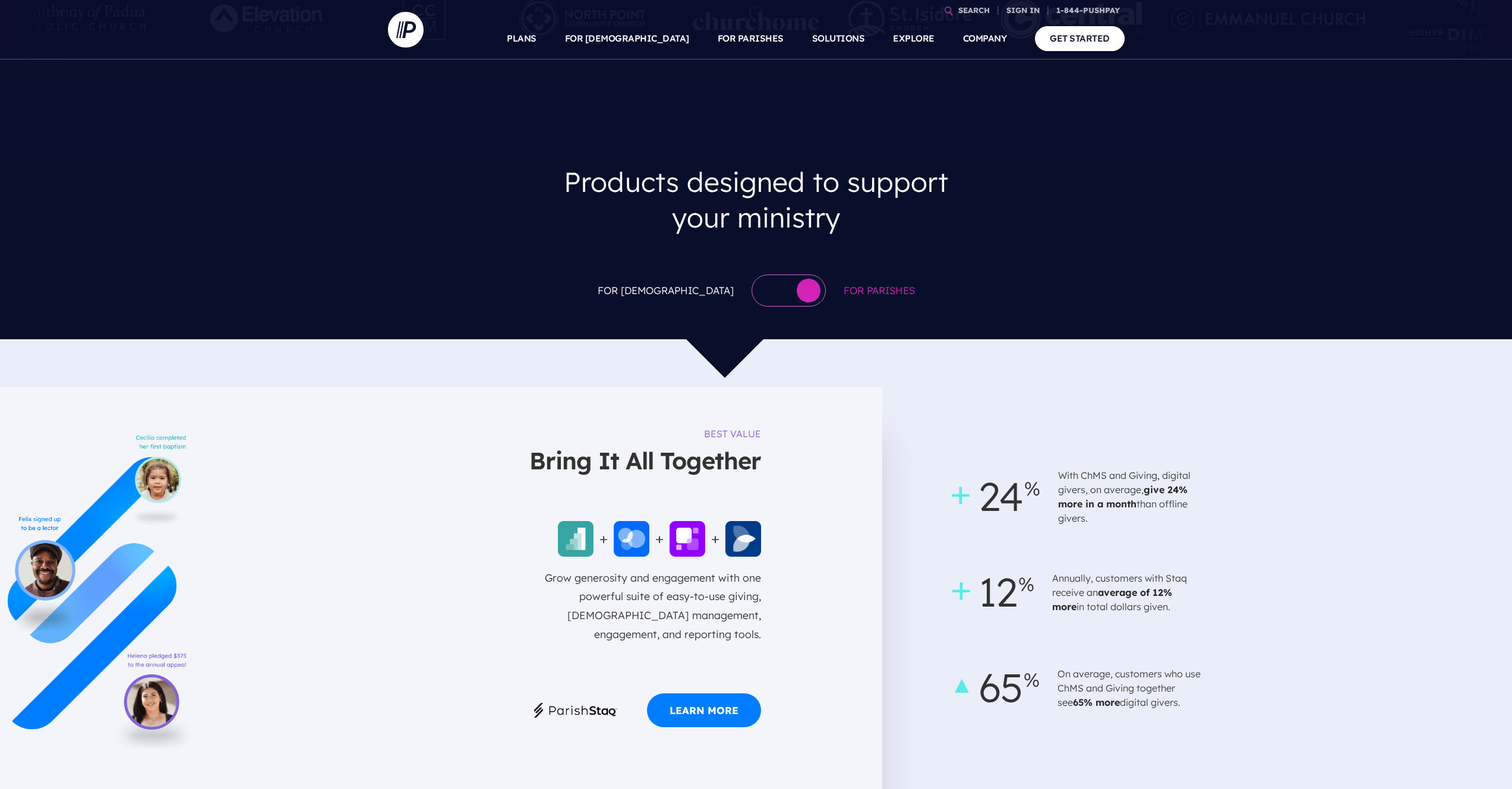
click at [752, 274] on div at bounding box center [789, 290] width 74 height 32
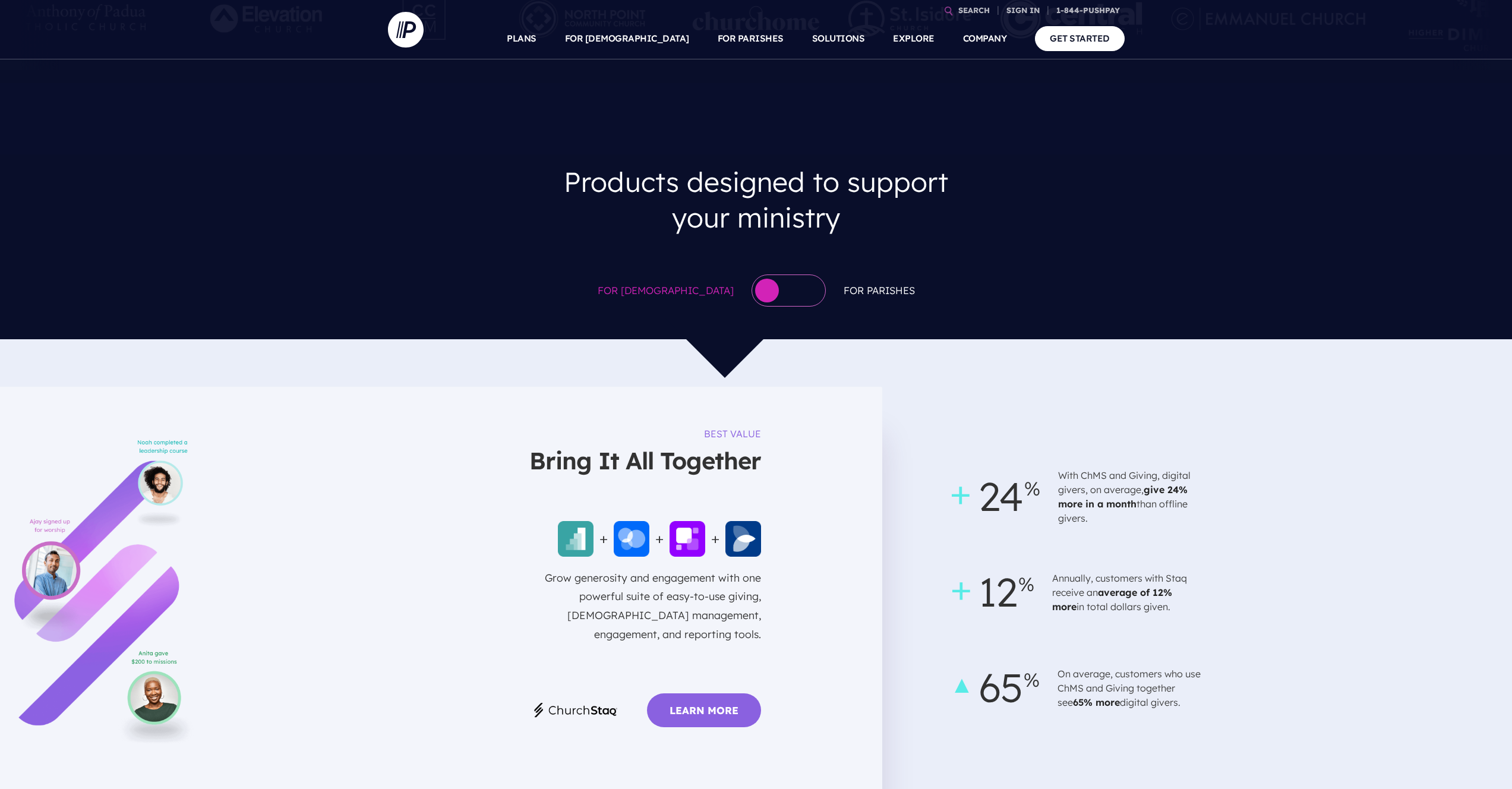
click at [753, 274] on div at bounding box center [789, 290] width 74 height 32
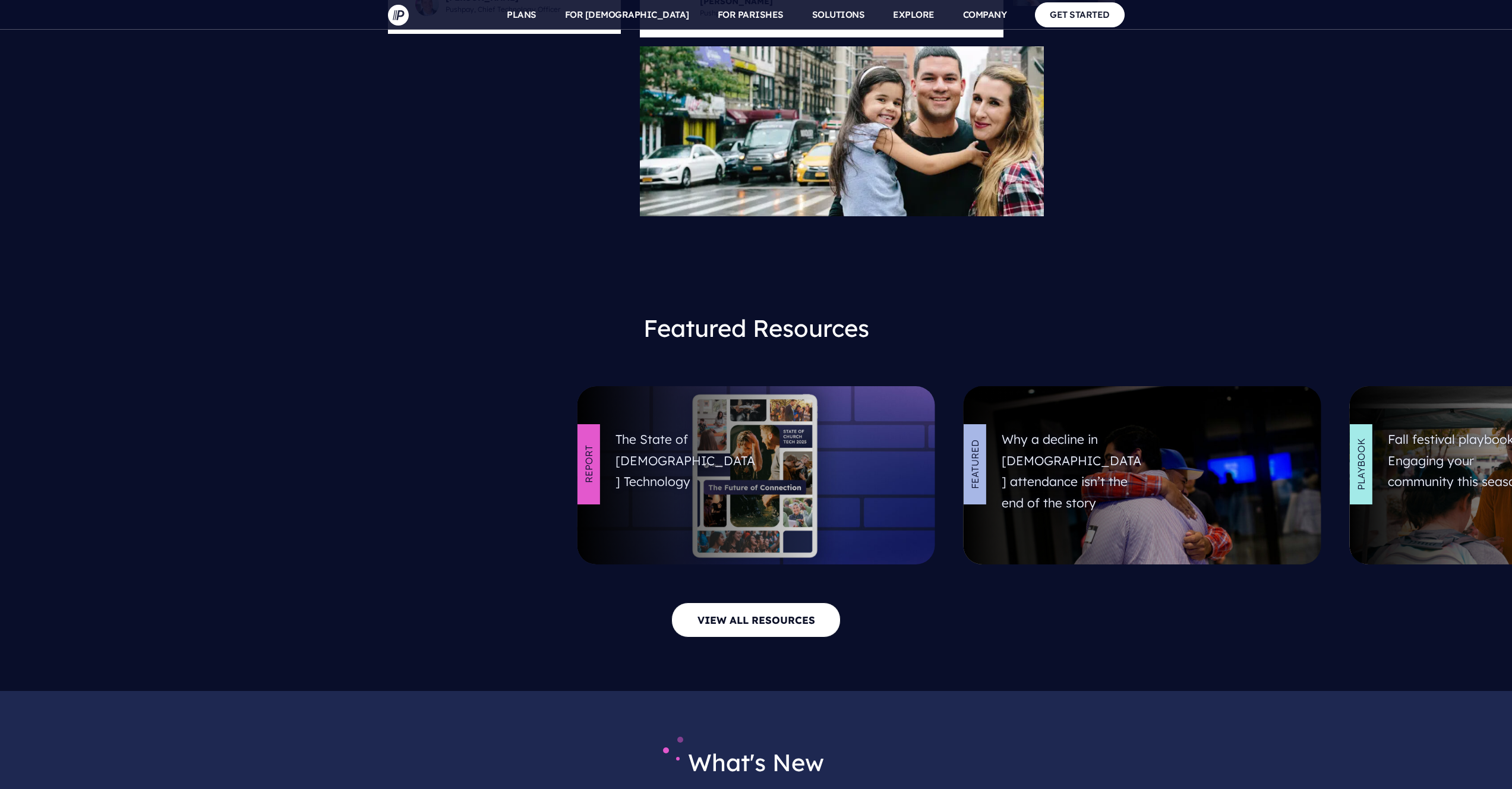
scroll to position [4886, 0]
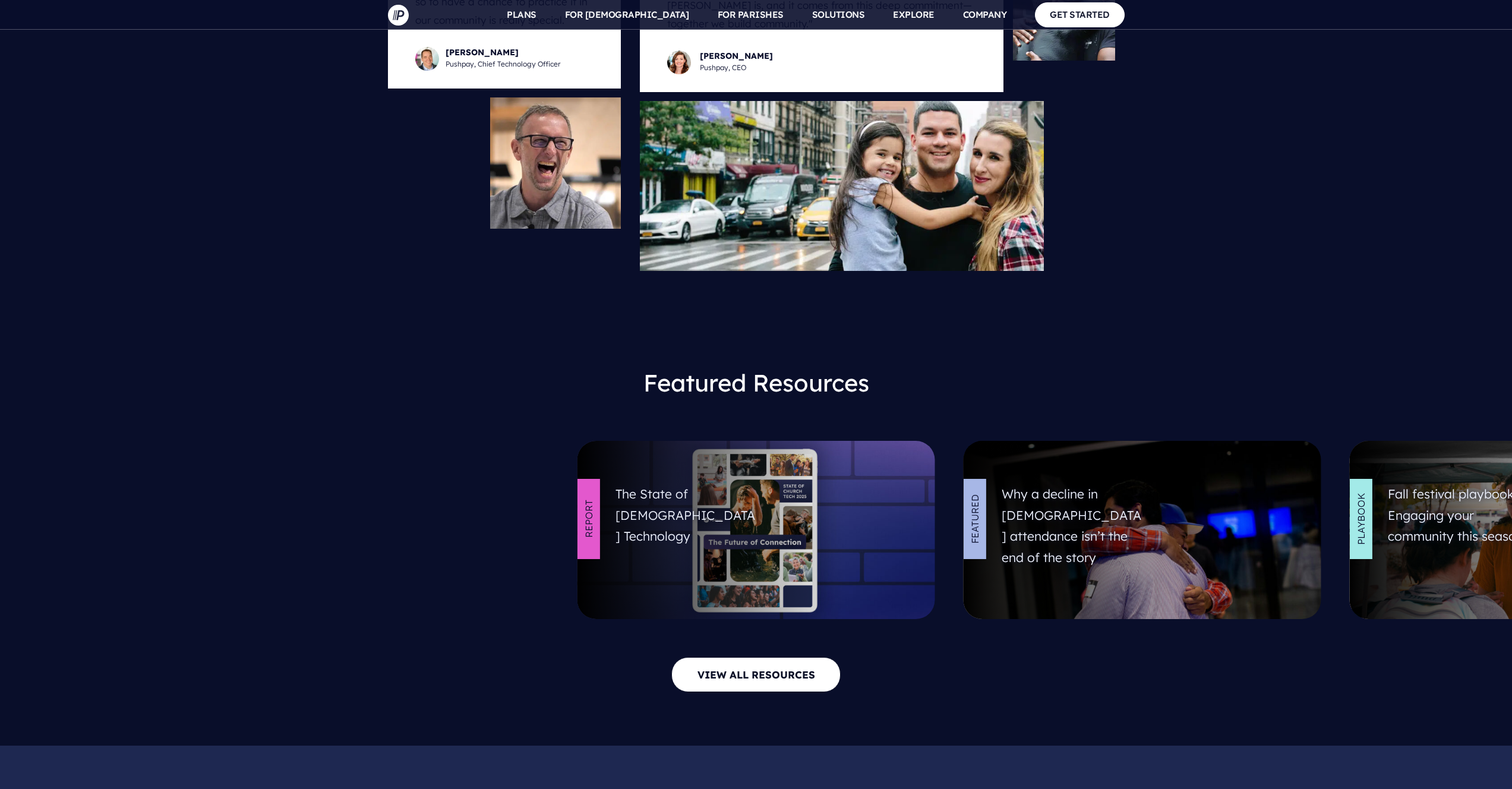
click at [1423, 470] on link at bounding box center [1529, 529] width 358 height 178
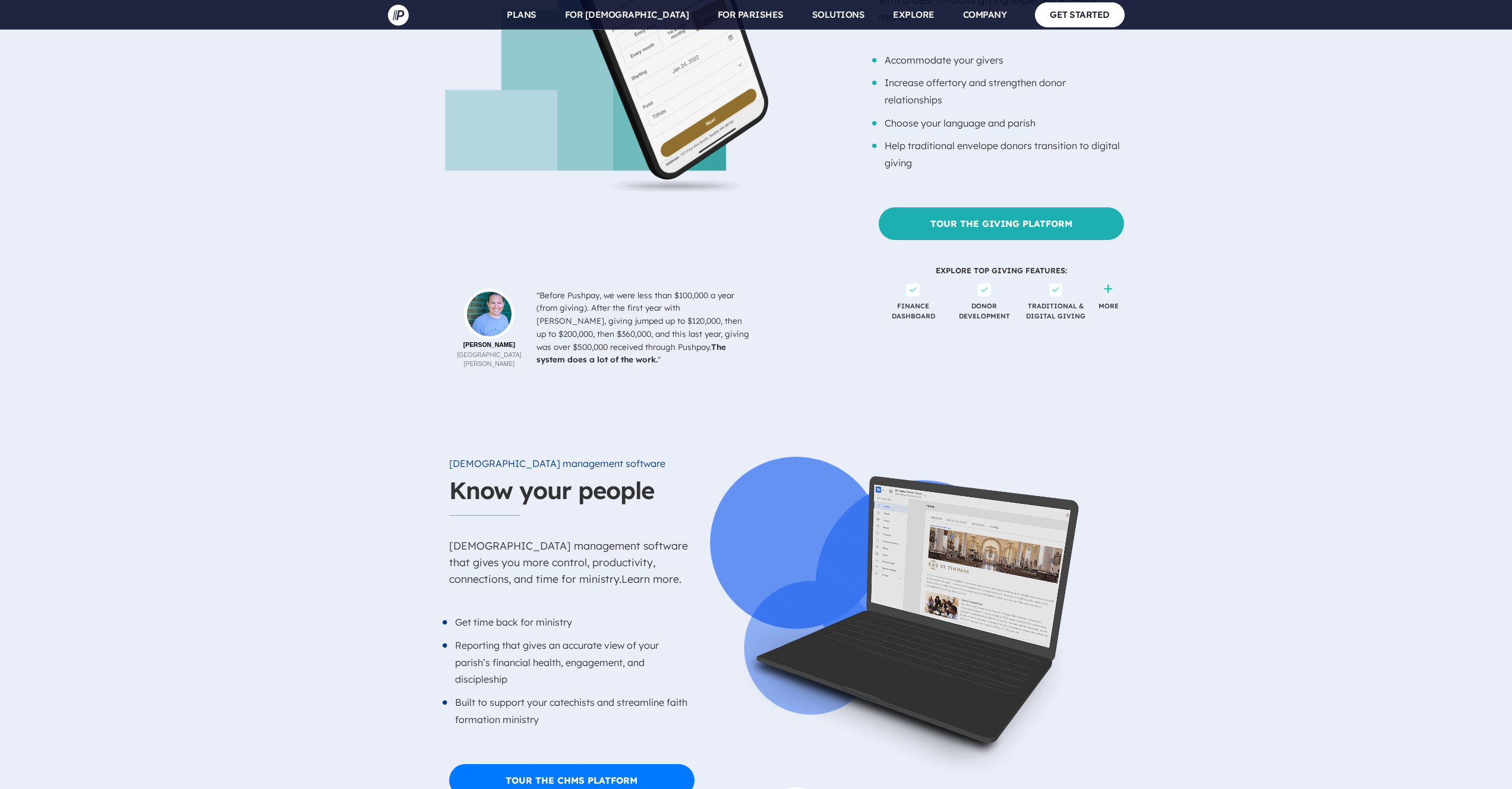
scroll to position [1705, 0]
